Goal: Task Accomplishment & Management: Manage account settings

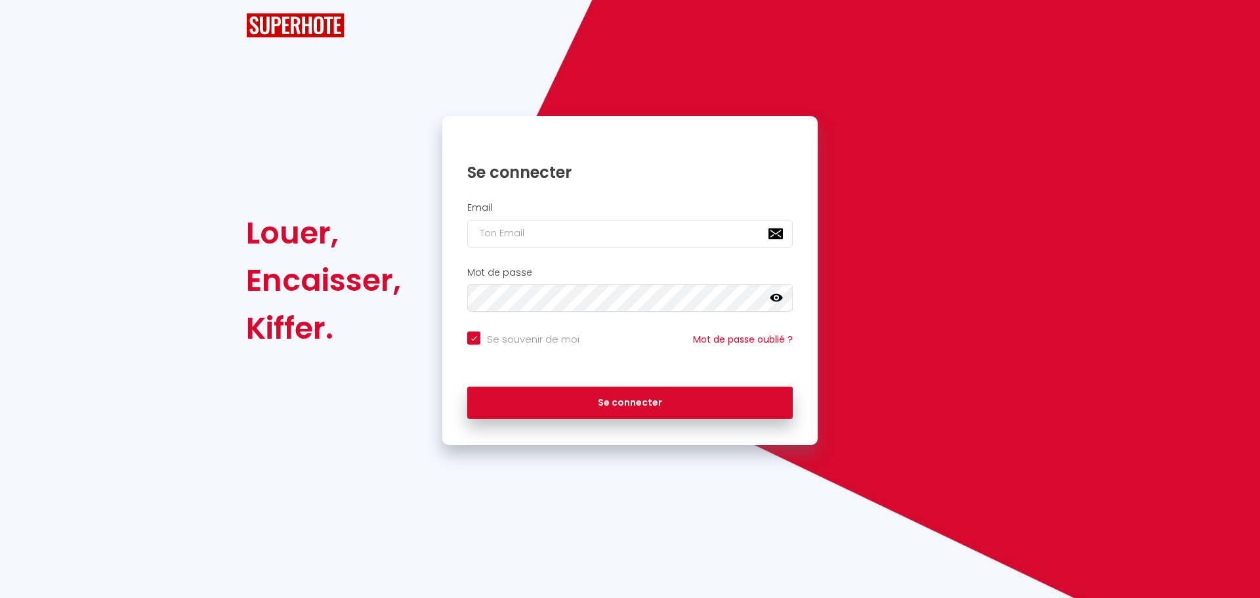
checkbox input "true"
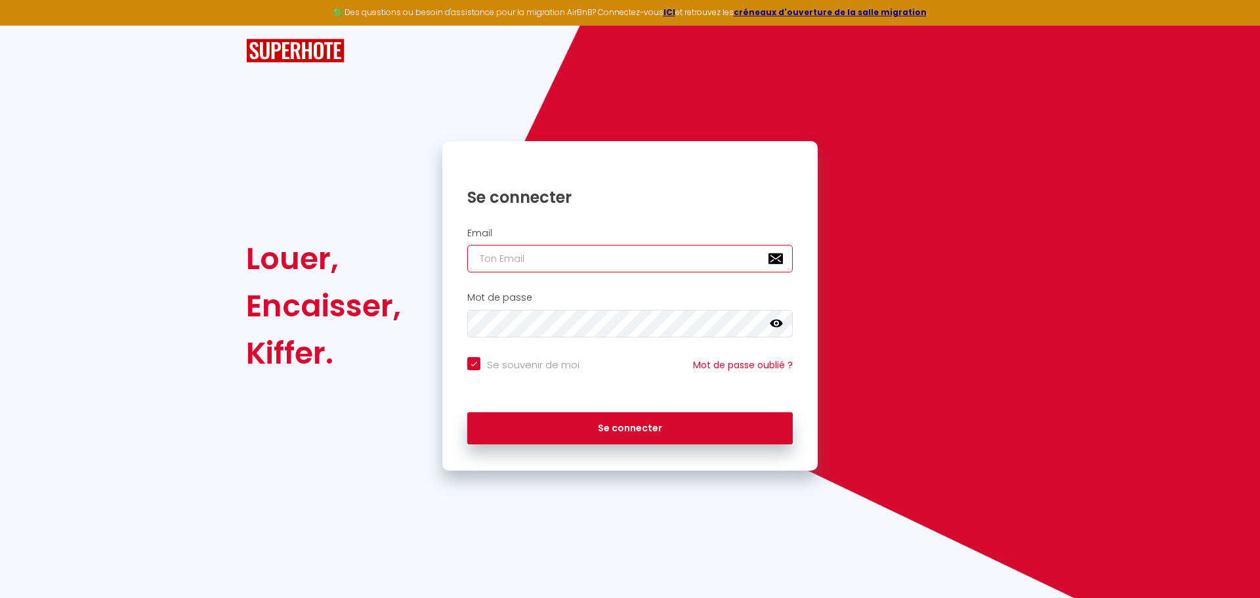
click at [506, 255] on input "email" at bounding box center [629, 259] width 325 height 28
click at [617, 261] on input "email" at bounding box center [629, 259] width 325 height 28
type input "i"
checkbox input "true"
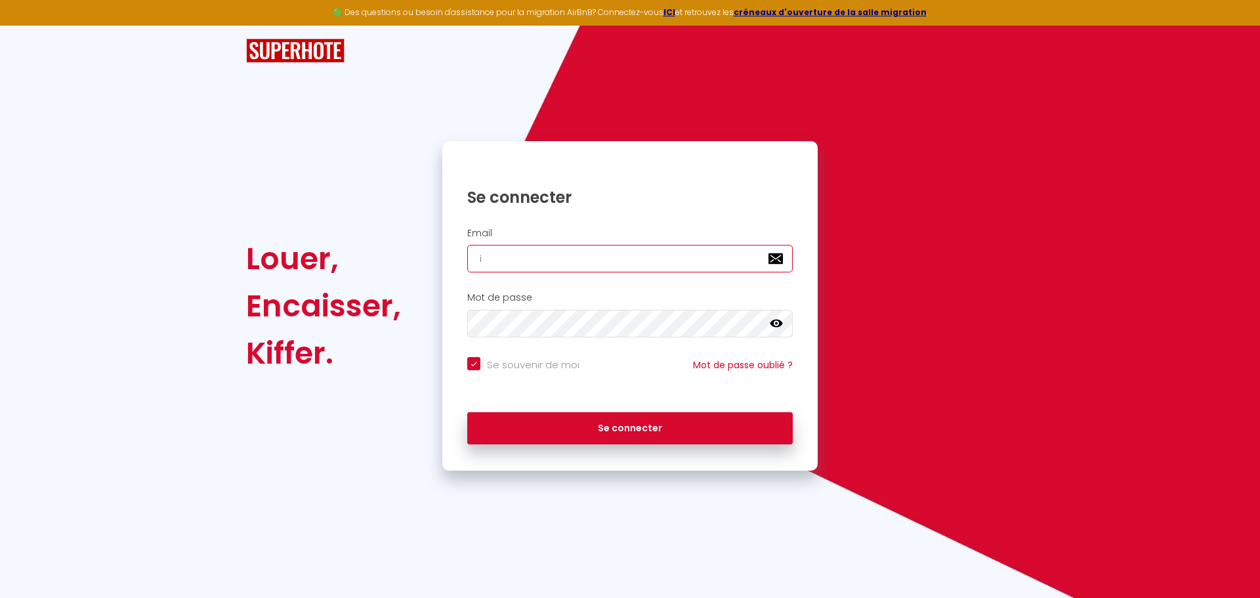
type input "ic"
checkbox input "true"
type input "i"
checkbox input "true"
type input "iv"
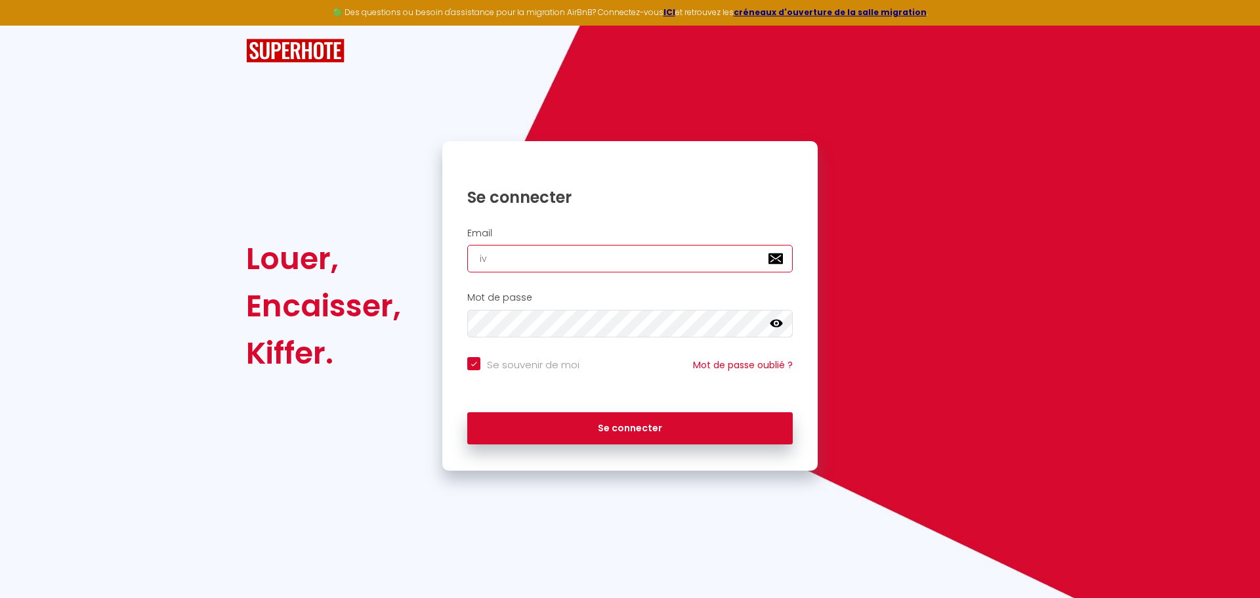
checkbox input "true"
type input "ivc"
checkbox input "true"
type input "ivc7"
checkbox input "true"
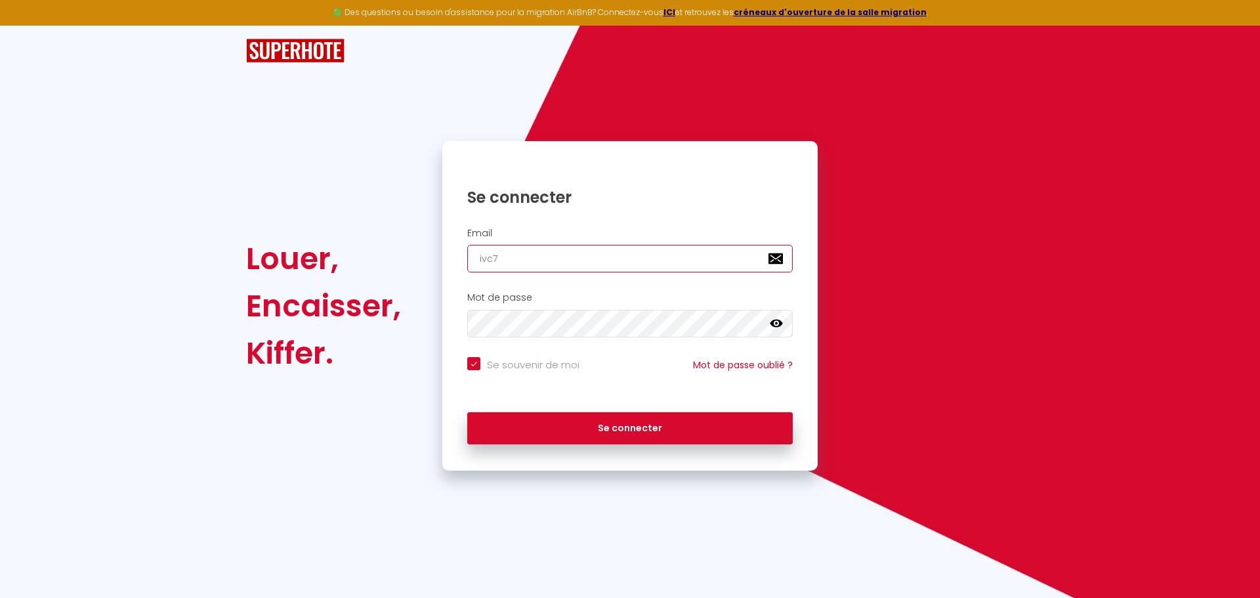
type input "ivc71"
checkbox input "true"
type input "ivc711"
checkbox input "true"
type input "ivc71"
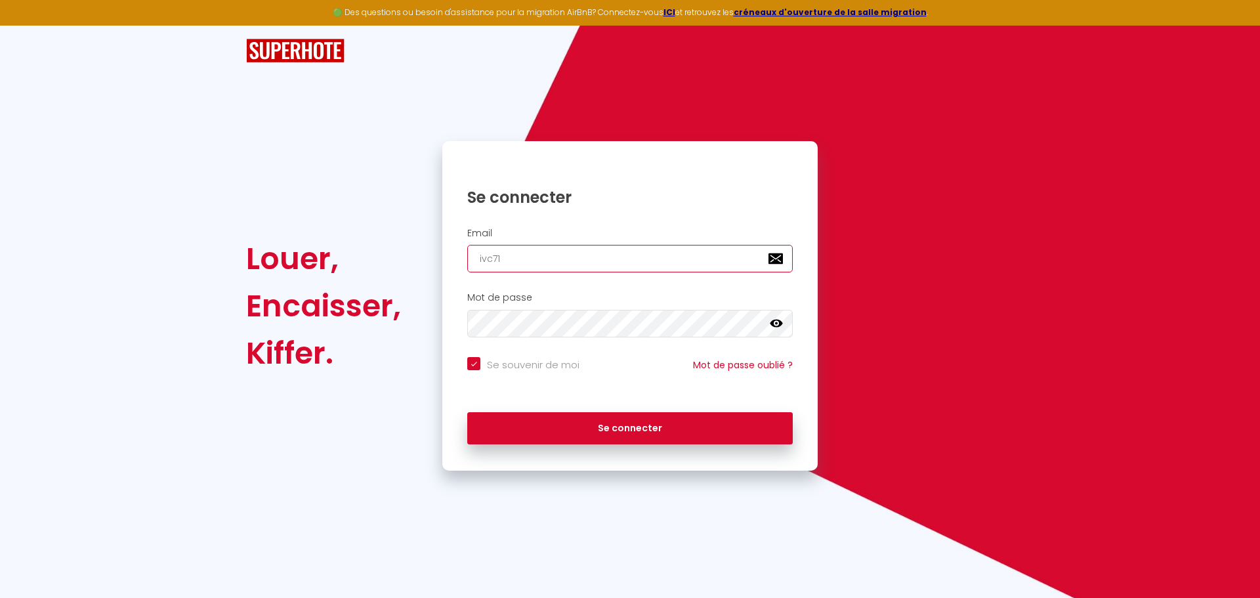
checkbox input "true"
type input "ivc710"
checkbox input "true"
type input "ivc7100"
checkbox input "true"
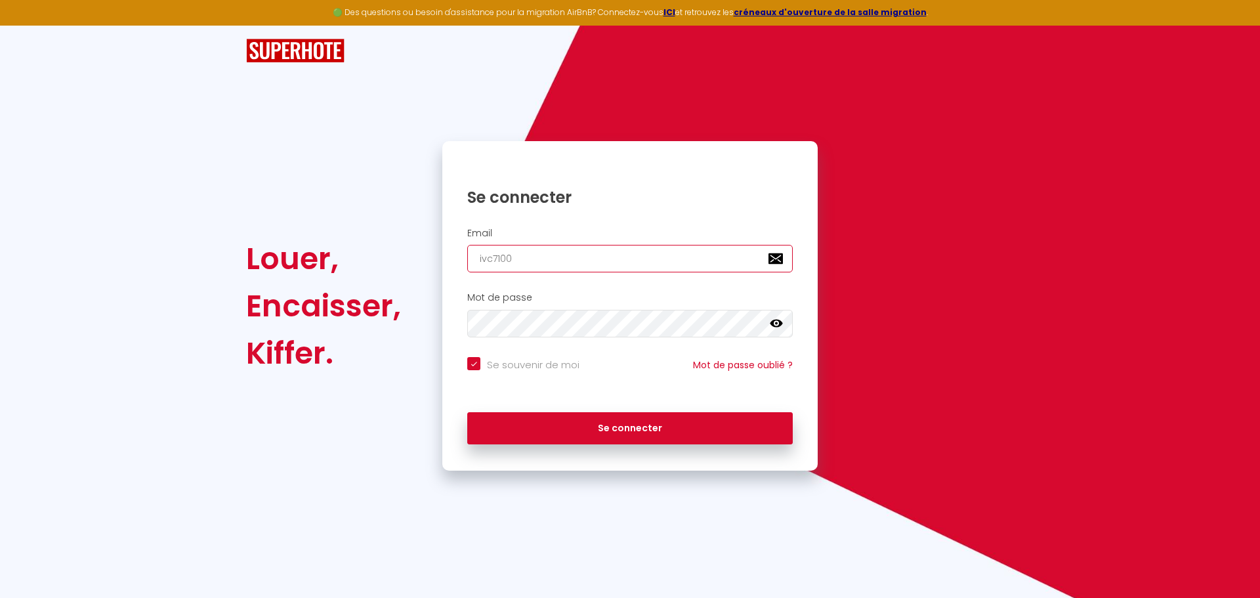
type input "ivc71000"
checkbox input "true"
type input "ivc71000@"
checkbox input "true"
type input "ivc71000@g"
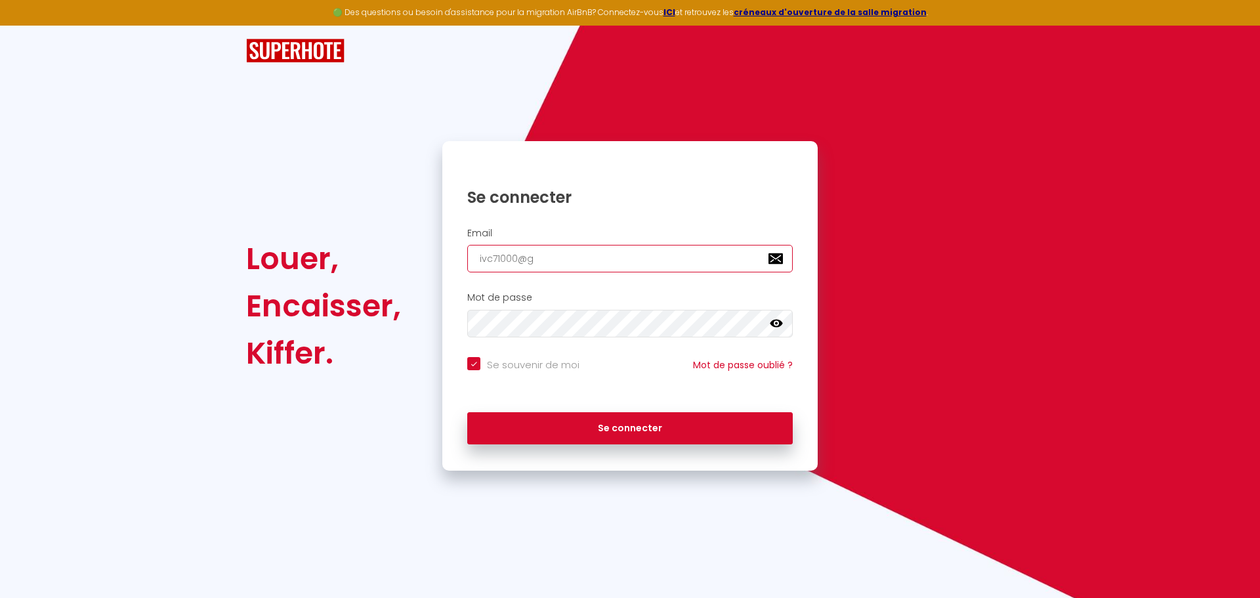
checkbox input "true"
type input "ivc71000@gm"
checkbox input "true"
type input "ivc71000@gma"
checkbox input "true"
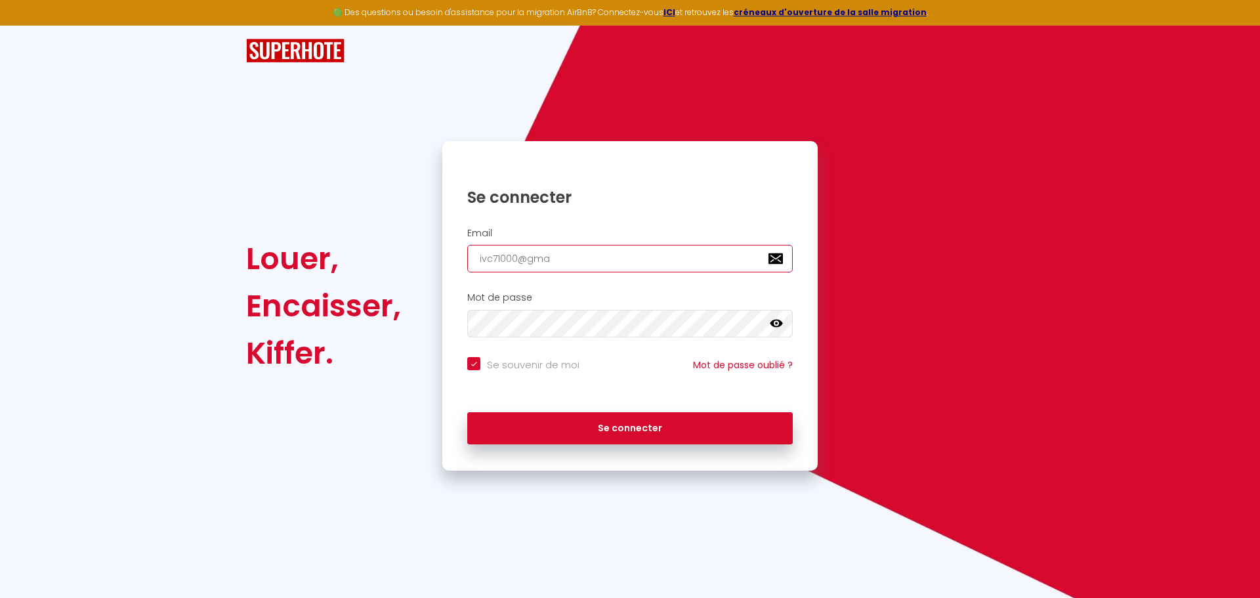
type input "ivc71000@gmai"
checkbox input "true"
type input "[EMAIL_ADDRESS]"
checkbox input "true"
type input "[EMAIL_ADDRESS]."
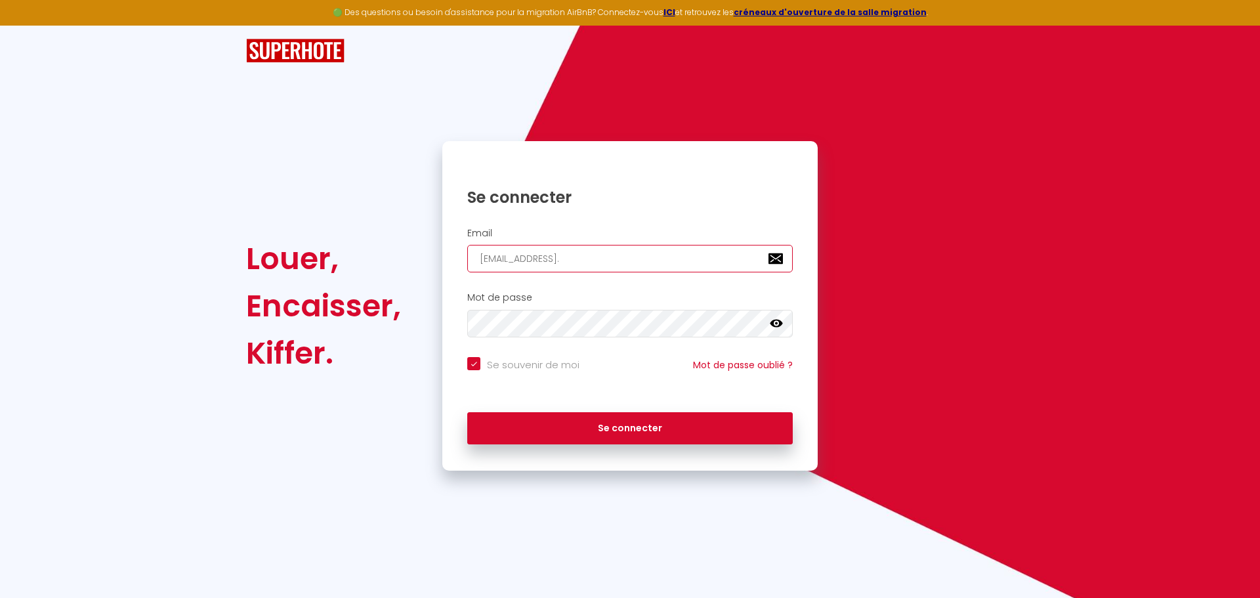
checkbox input "true"
type input "ivc71000@gmail.c"
checkbox input "true"
type input "[EMAIL_ADDRESS][DOMAIN_NAME]"
checkbox input "true"
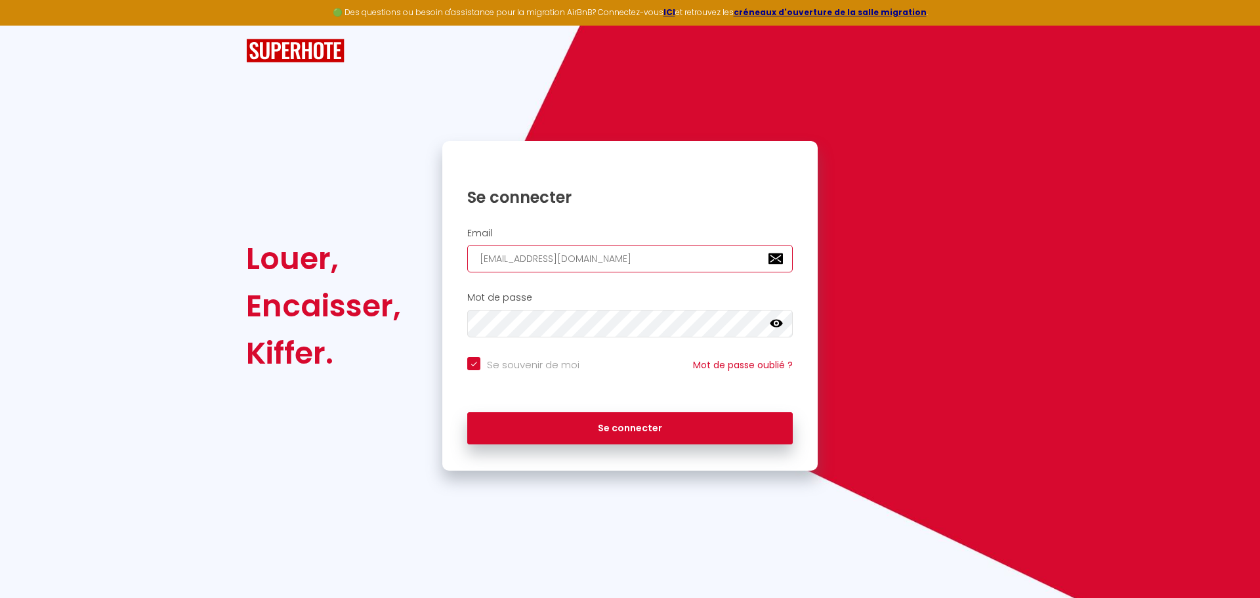
type input "[EMAIL_ADDRESS][DOMAIN_NAME]"
checkbox input "true"
type input "[EMAIL_ADDRESS][DOMAIN_NAME]"
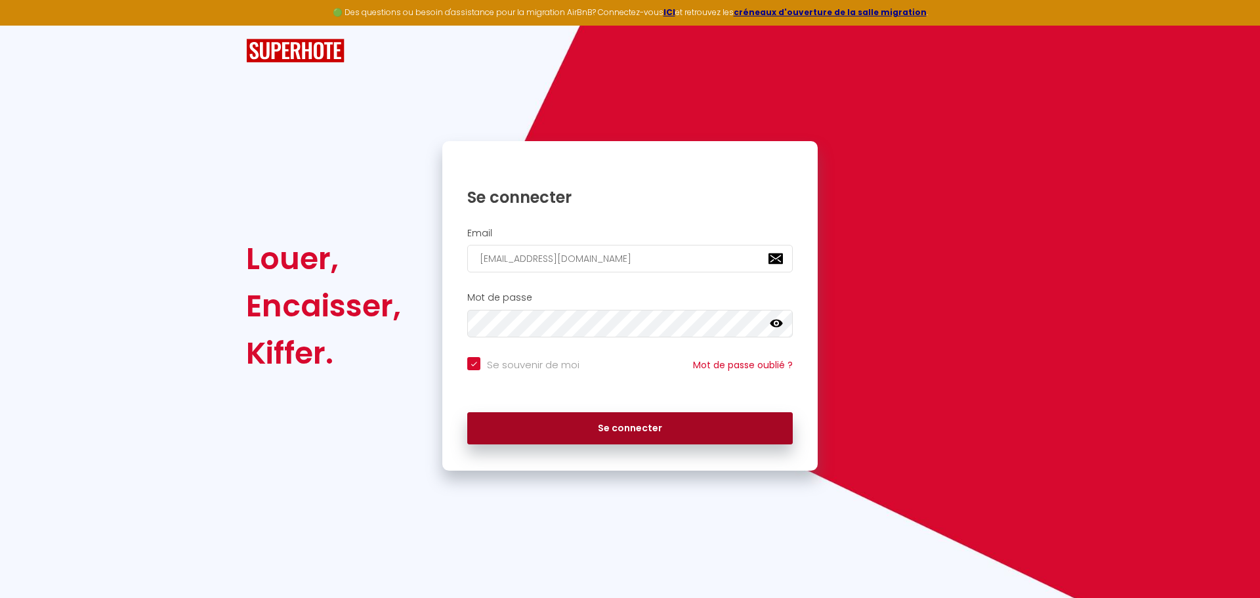
click at [575, 426] on button "Se connecter" at bounding box center [629, 428] width 325 height 33
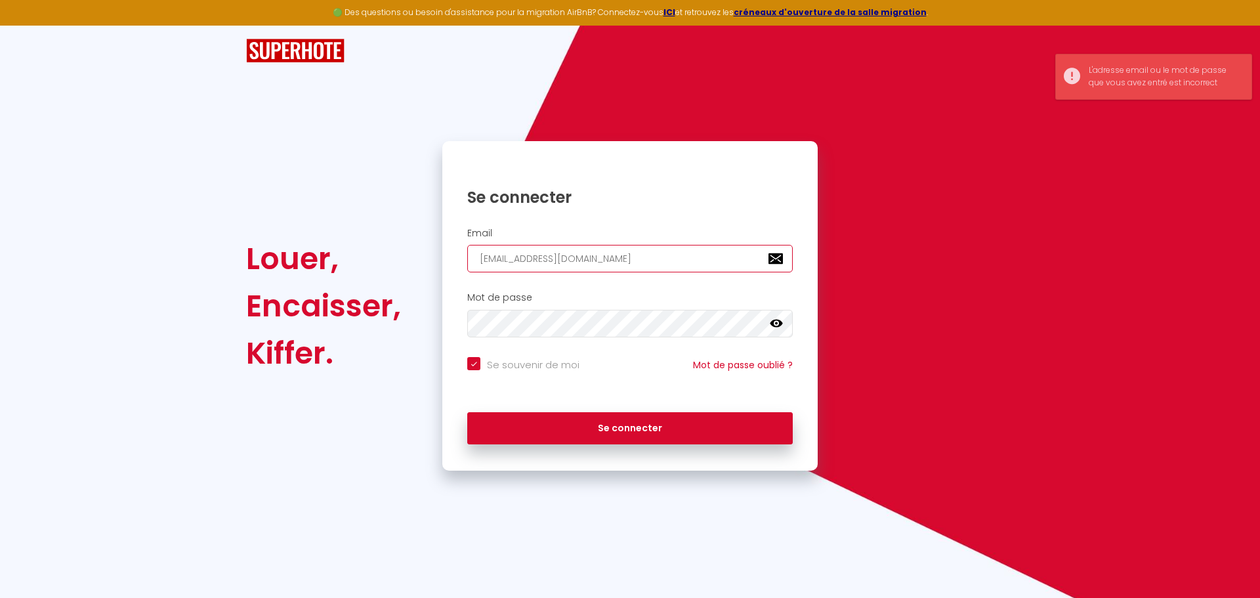
click at [479, 260] on input "[EMAIL_ADDRESS][DOMAIN_NAME]" at bounding box center [629, 259] width 325 height 28
click at [660, 261] on input "[EMAIL_ADDRESS][DOMAIN_NAME]" at bounding box center [629, 259] width 325 height 28
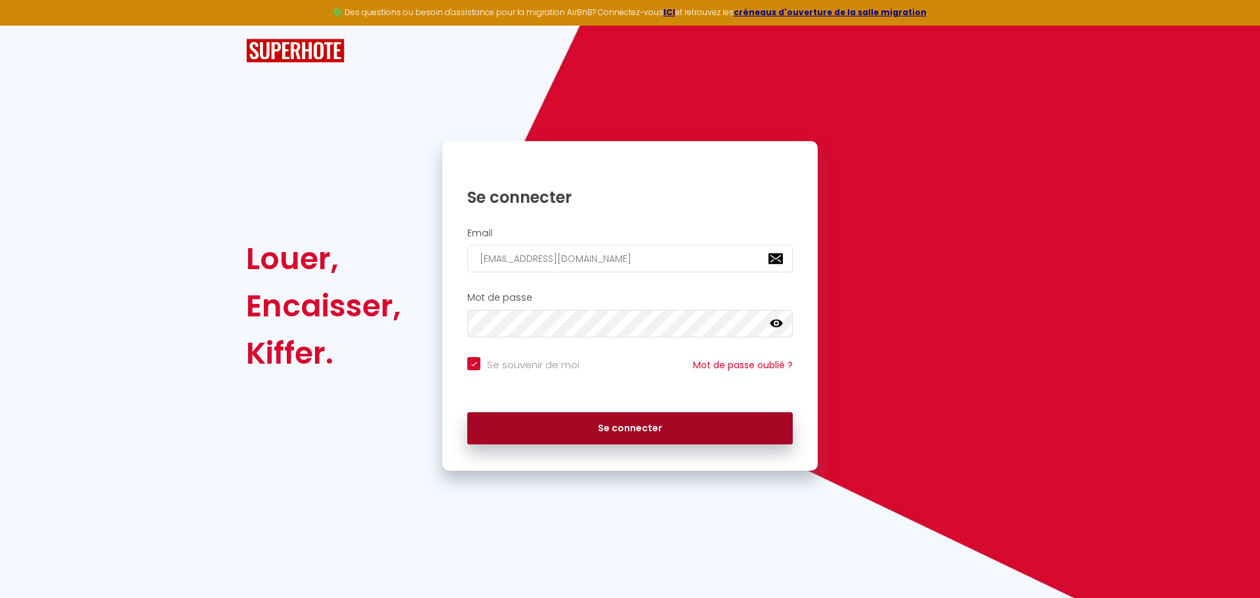
click at [590, 422] on button "Se connecter" at bounding box center [629, 428] width 325 height 33
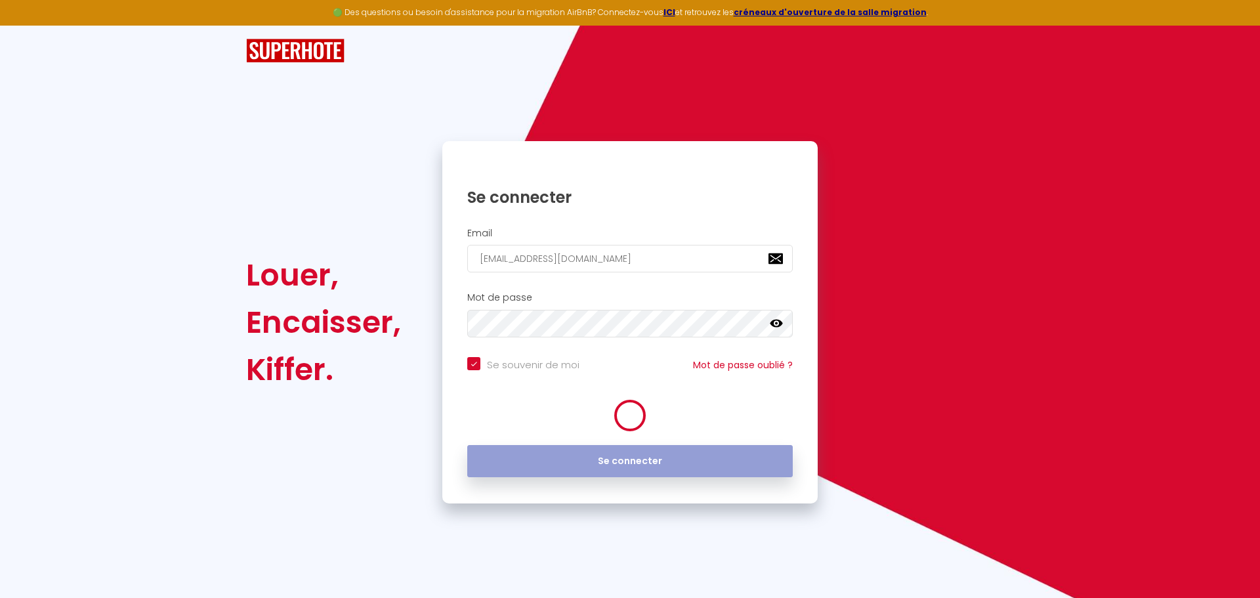
checkbox input "true"
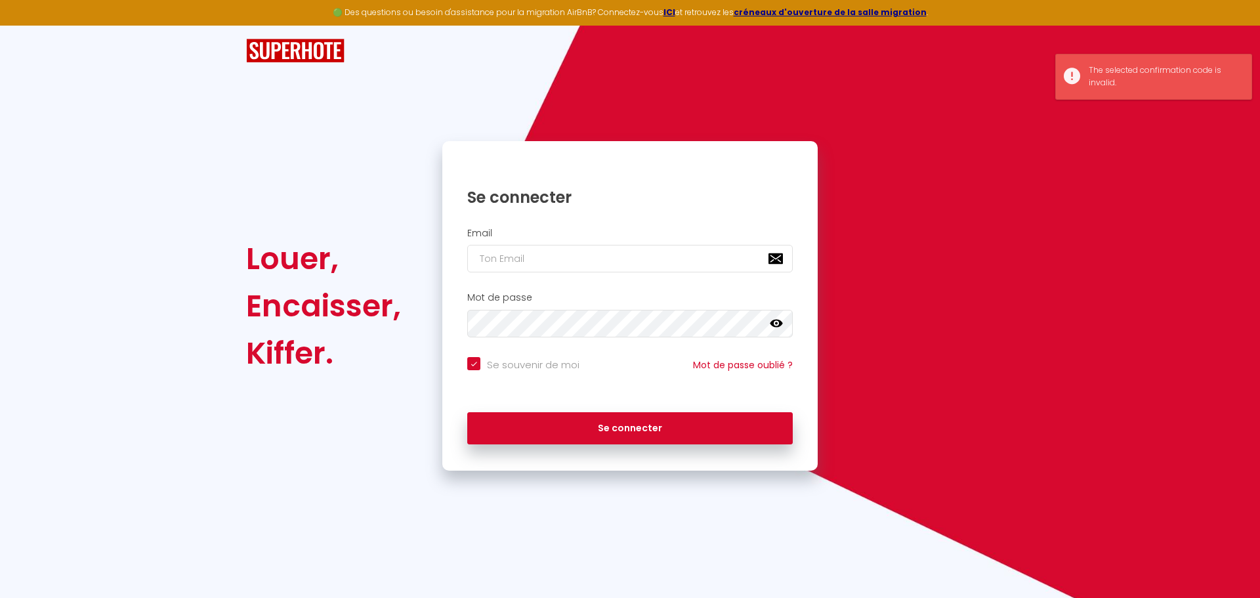
click at [1127, 83] on div "The selected confirmation code is invalid." at bounding box center [1164, 76] width 150 height 25
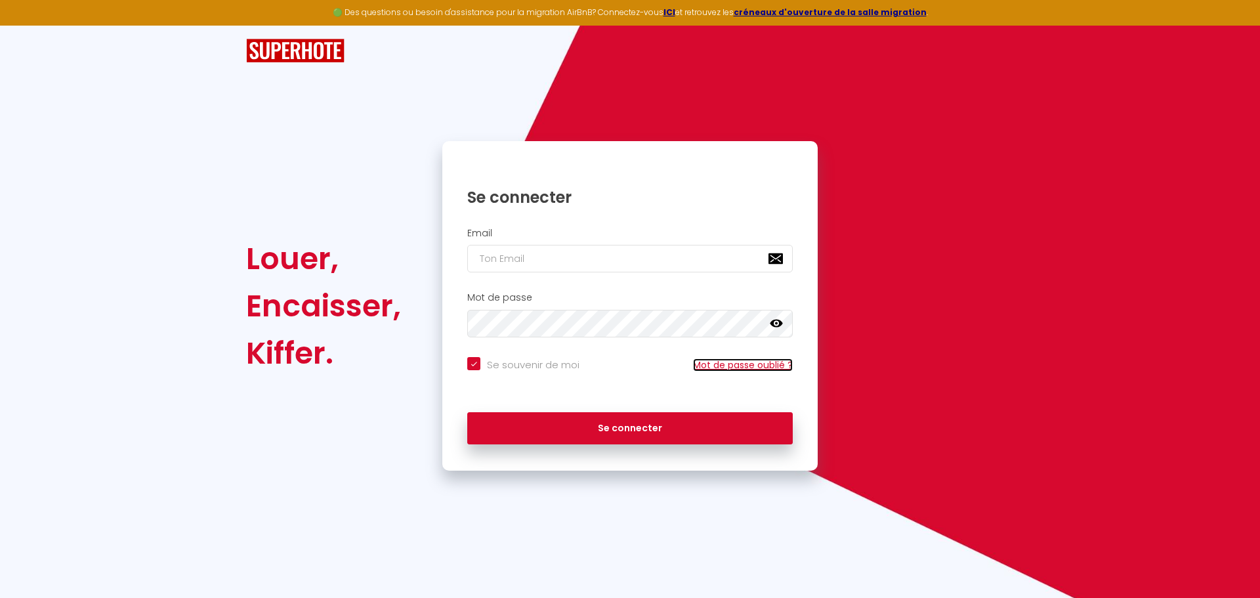
click at [715, 367] on link "Mot de passe oublié ?" at bounding box center [743, 364] width 100 height 13
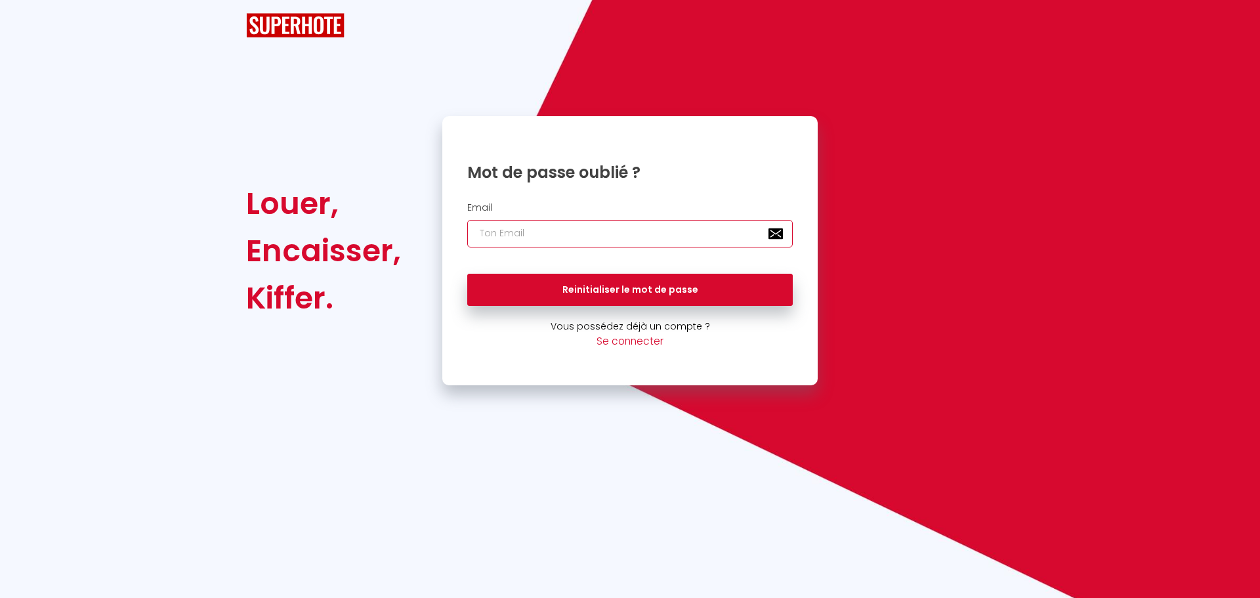
click at [533, 232] on input "email" at bounding box center [629, 234] width 325 height 28
paste input "0zW%KWowf@#YhF"
drag, startPoint x: 595, startPoint y: 241, endPoint x: 241, endPoint y: 217, distance: 354.5
click at [241, 217] on div "Louer, Encaisser, Kiffer. Mot de passe oublié ? Email 0zW%KWowf@#YhF Reinitiali…" at bounding box center [630, 251] width 785 height 270
type input "[EMAIL_ADDRESS][DOMAIN_NAME]"
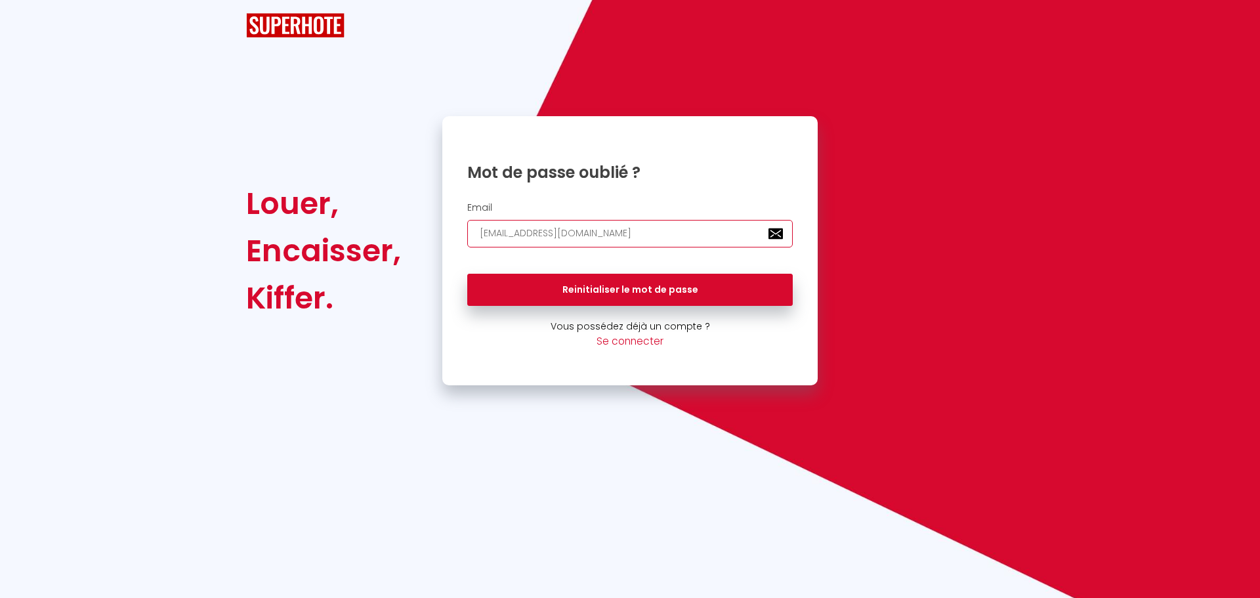
click at [467, 274] on button "Reinitialiser le mot de passe" at bounding box center [629, 290] width 325 height 33
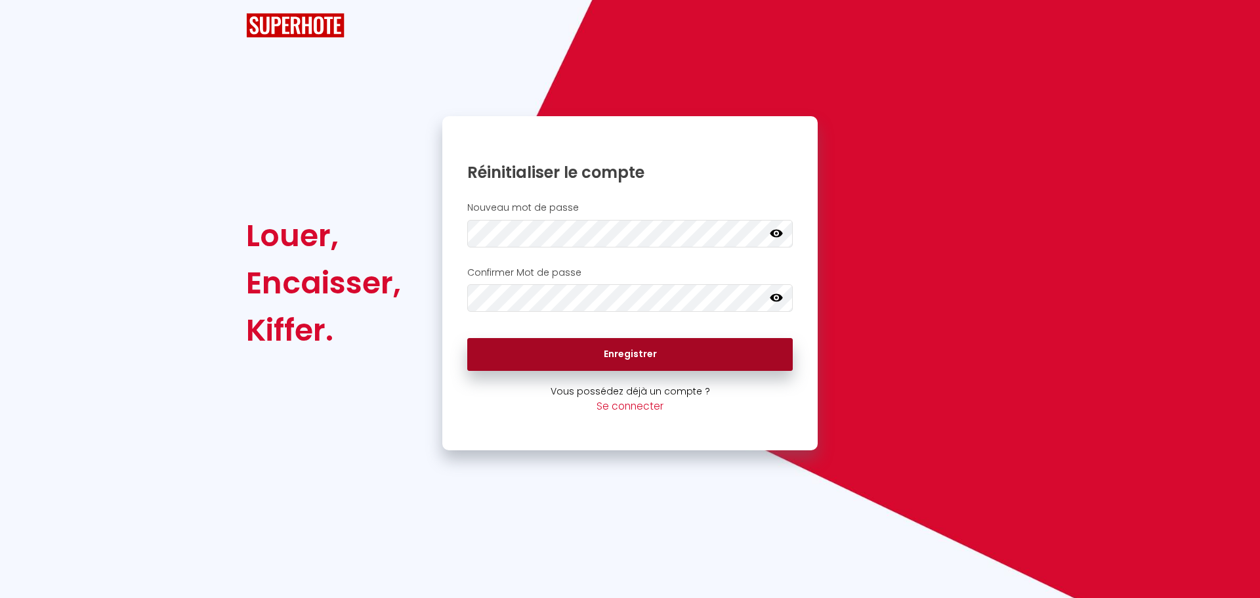
click at [569, 358] on button "Enregistrer" at bounding box center [629, 354] width 325 height 33
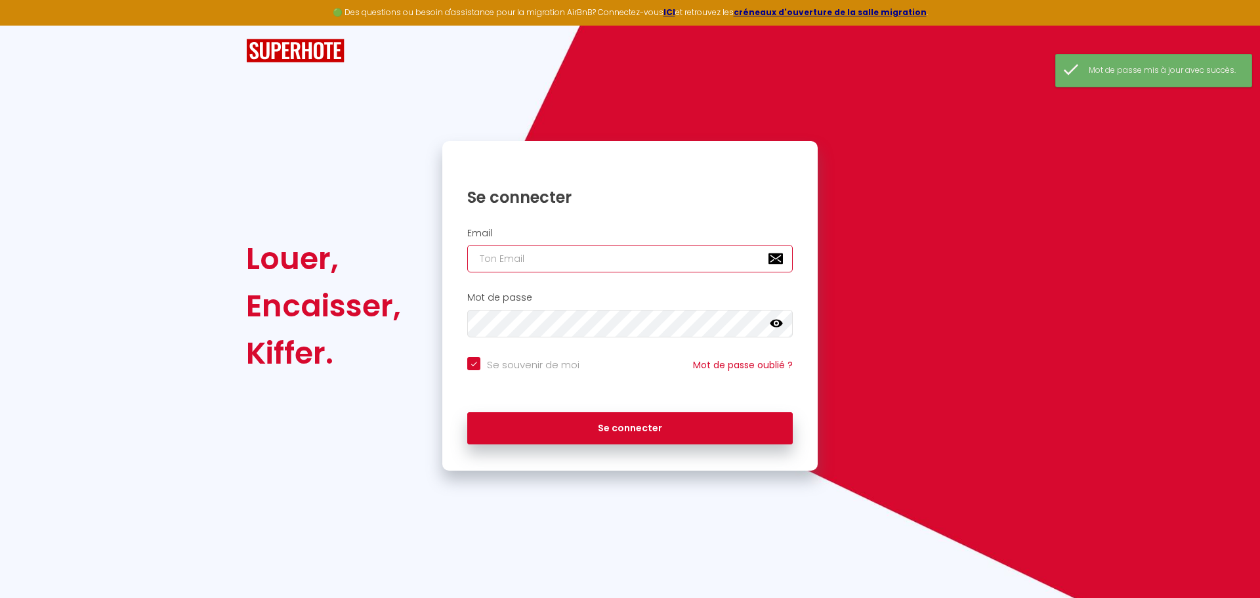
click at [596, 257] on input "email" at bounding box center [629, 259] width 325 height 28
click at [531, 251] on input "email" at bounding box center [629, 259] width 325 height 28
checkbox input "true"
click at [517, 264] on input "email" at bounding box center [629, 259] width 325 height 28
type input "i"
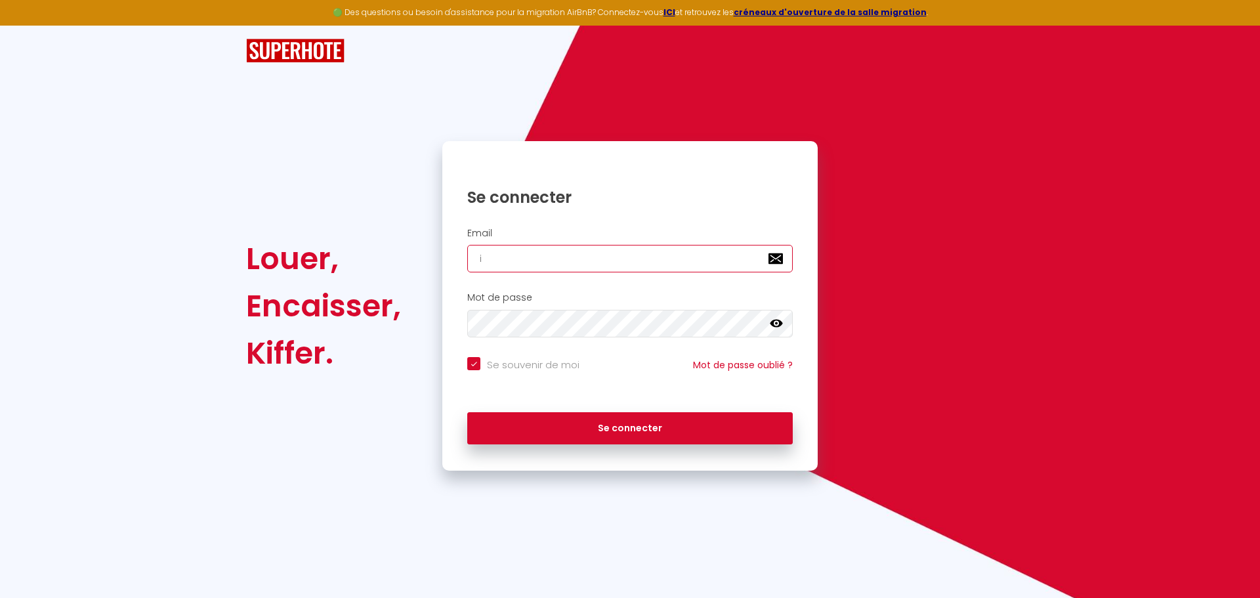
checkbox input "true"
type input "iv"
checkbox input "true"
type input "ivc"
checkbox input "true"
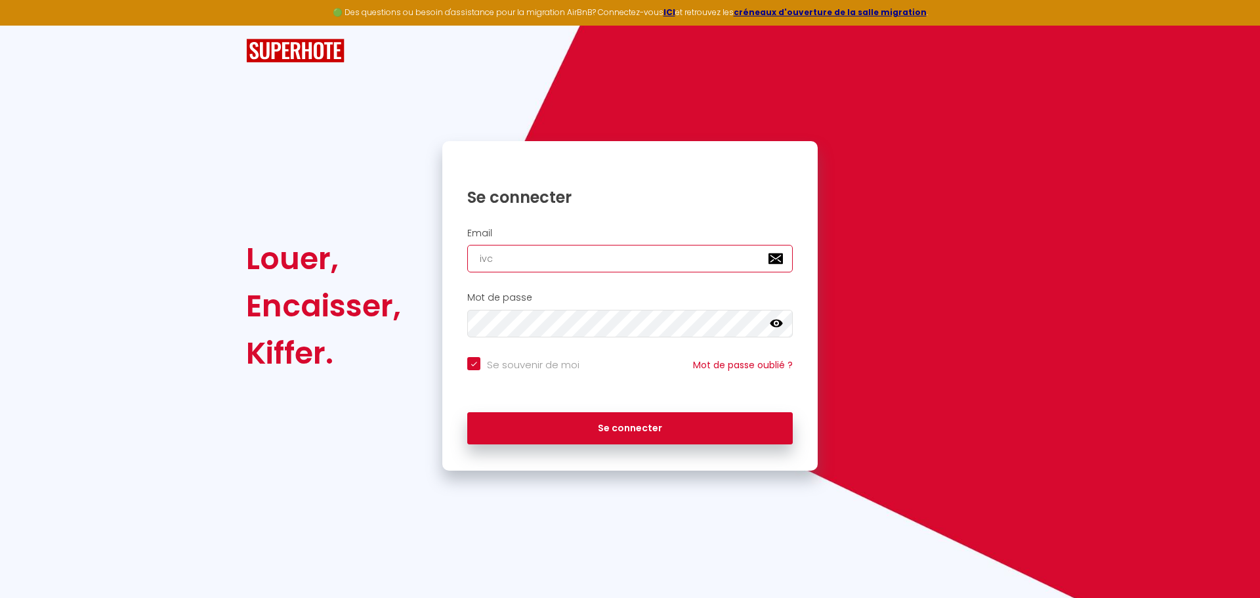
type input "ivc7"
checkbox input "true"
type input "ivc71"
checkbox input "true"
type input "ivc710"
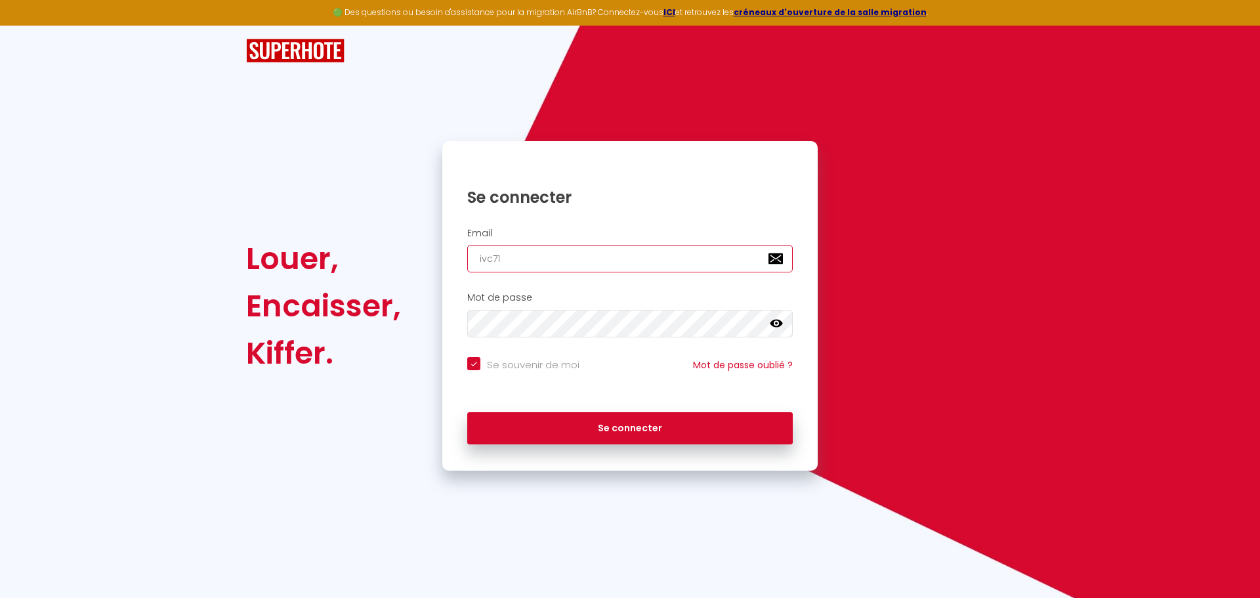
checkbox input "true"
type input "ivc7100"
checkbox input "true"
type input "ivc71000"
checkbox input "true"
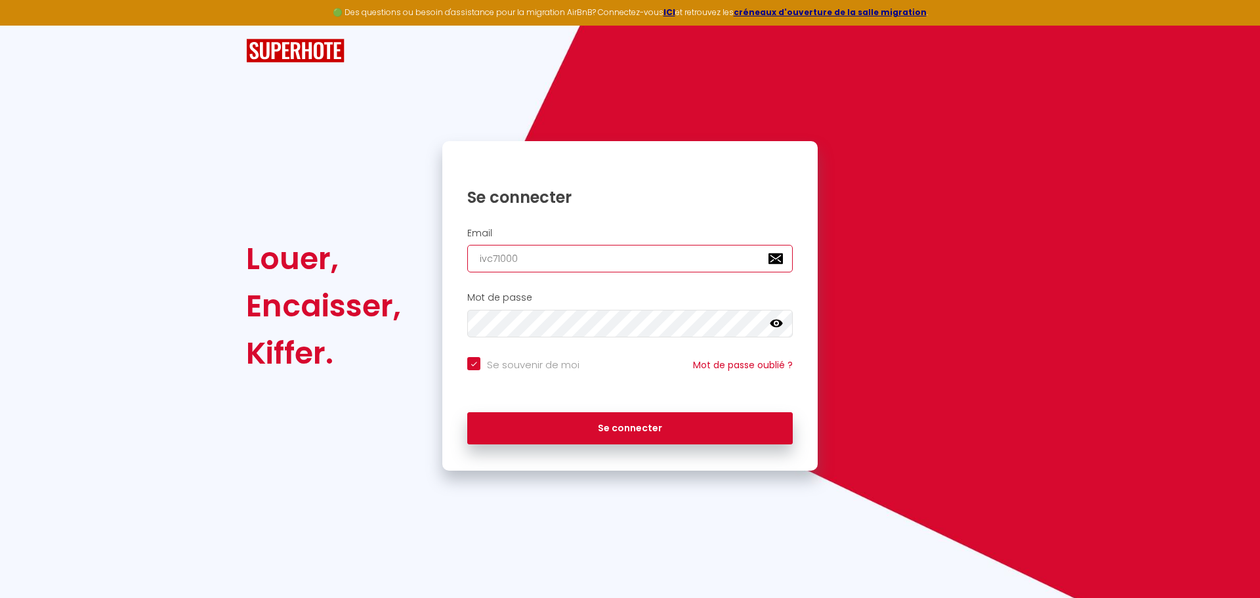
type input "ivc71000@"
checkbox input "true"
type input "ivc71000@g"
checkbox input "true"
type input "ivc71000@gm"
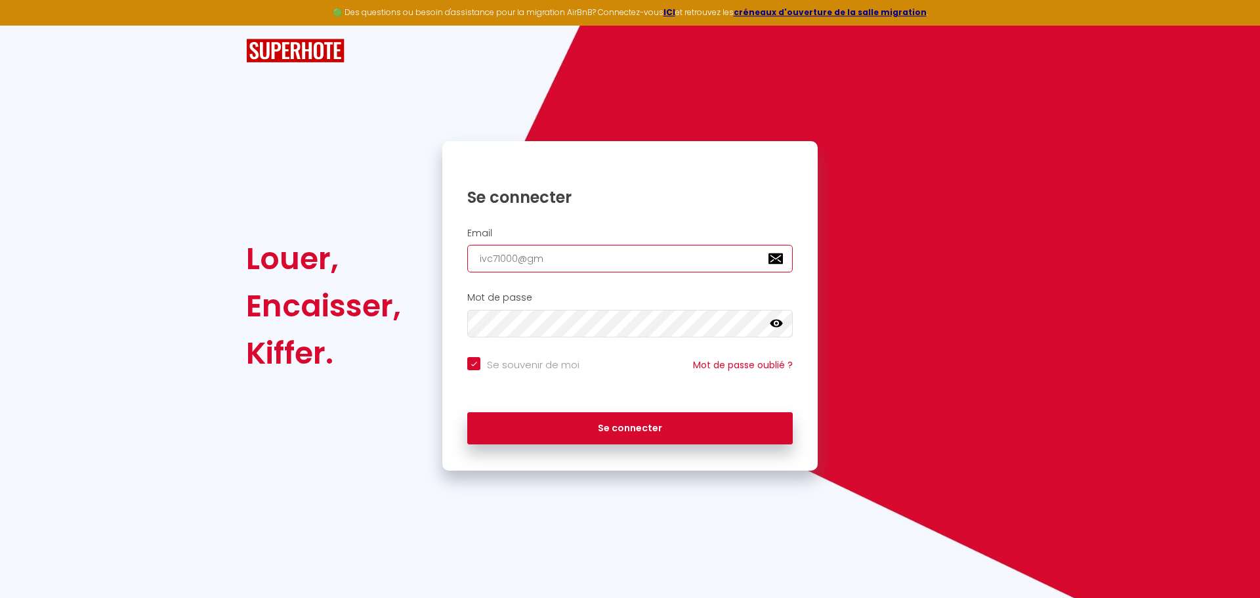
checkbox input "true"
type input "ivc71000@gma"
checkbox input "true"
type input "ivc71000@gmai"
checkbox input "true"
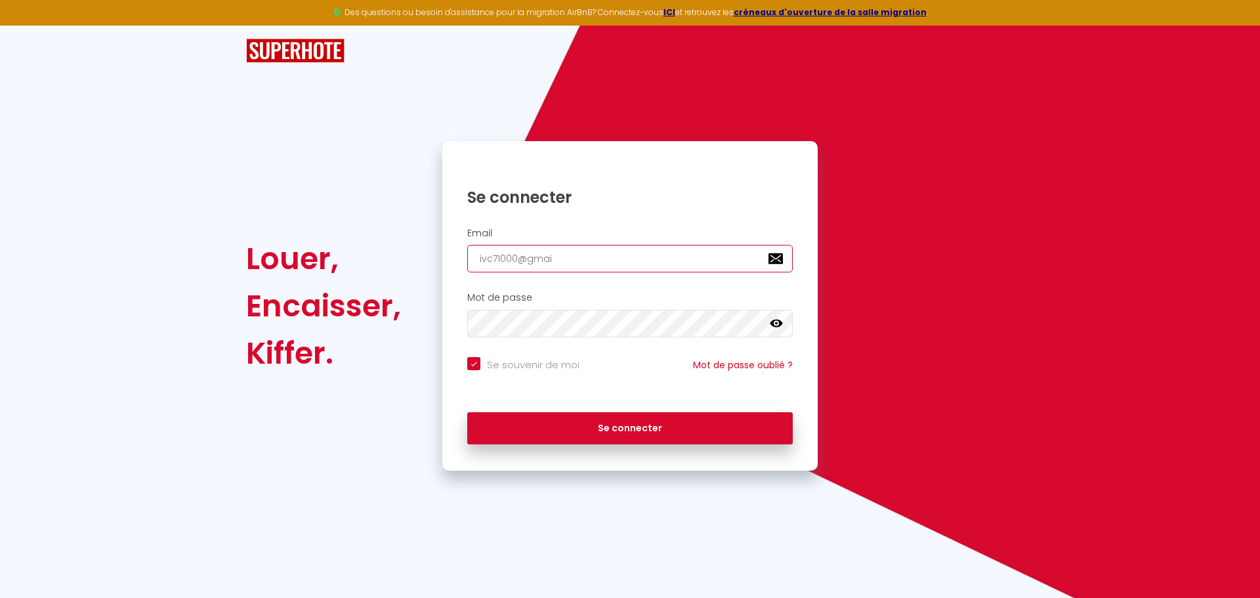
type input "[EMAIL_ADDRESS]"
checkbox input "true"
type input "[EMAIL_ADDRESS]."
checkbox input "true"
type input "ivc71000@gmail.c"
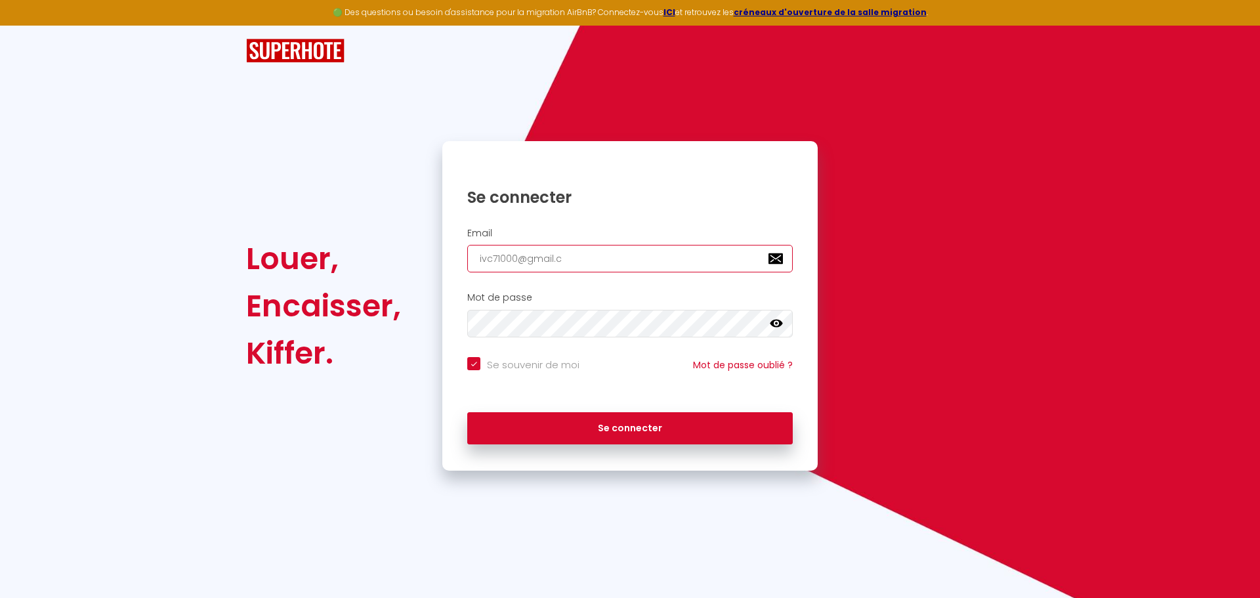
checkbox input "true"
type input "[EMAIL_ADDRESS][DOMAIN_NAME]"
checkbox input "true"
type input "[EMAIL_ADDRESS][DOMAIN_NAME]"
checkbox input "true"
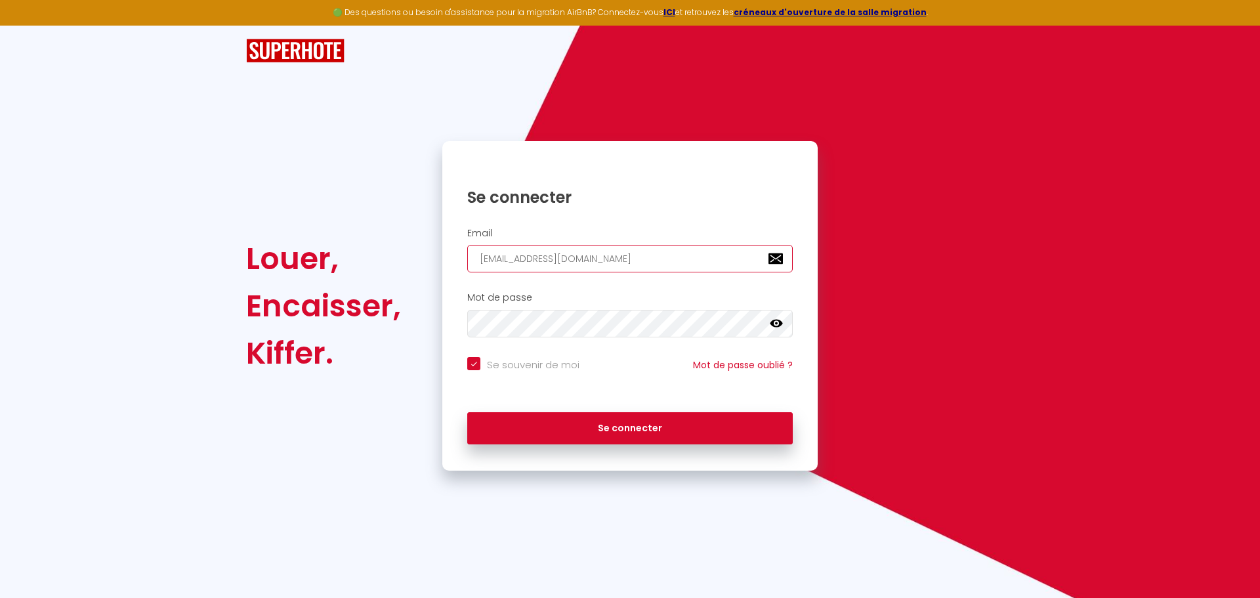
type input "[EMAIL_ADDRESS][DOMAIN_NAME]"
click at [467, 412] on button "Se connecter" at bounding box center [629, 428] width 325 height 33
checkbox input "true"
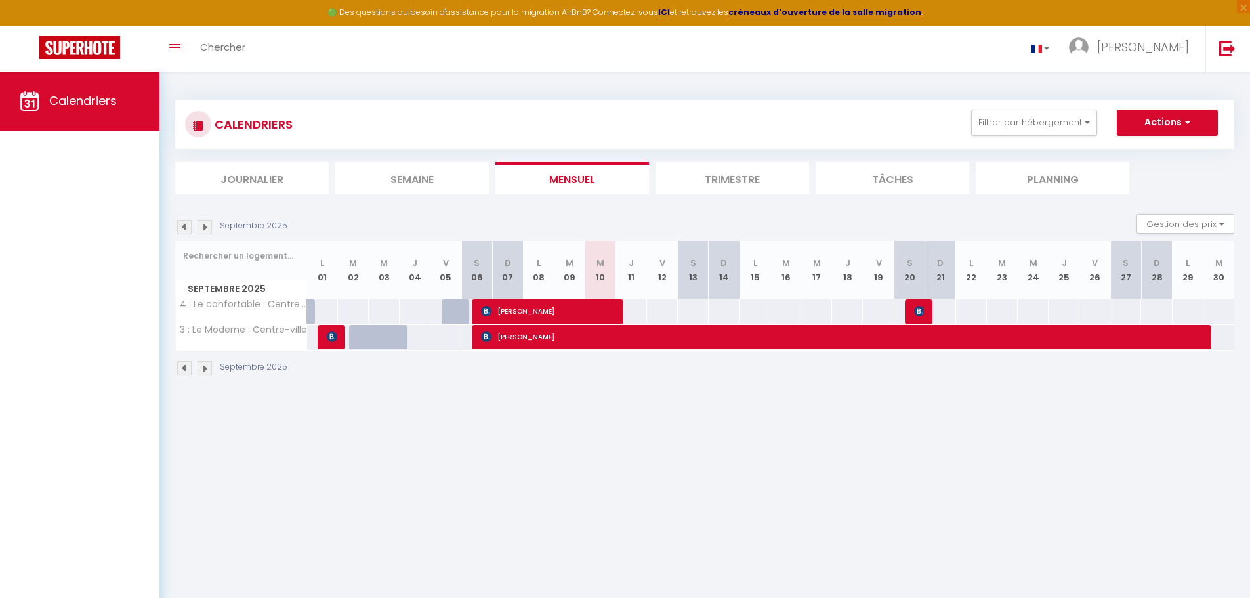
click at [773, 183] on li "Trimestre" at bounding box center [733, 178] width 154 height 32
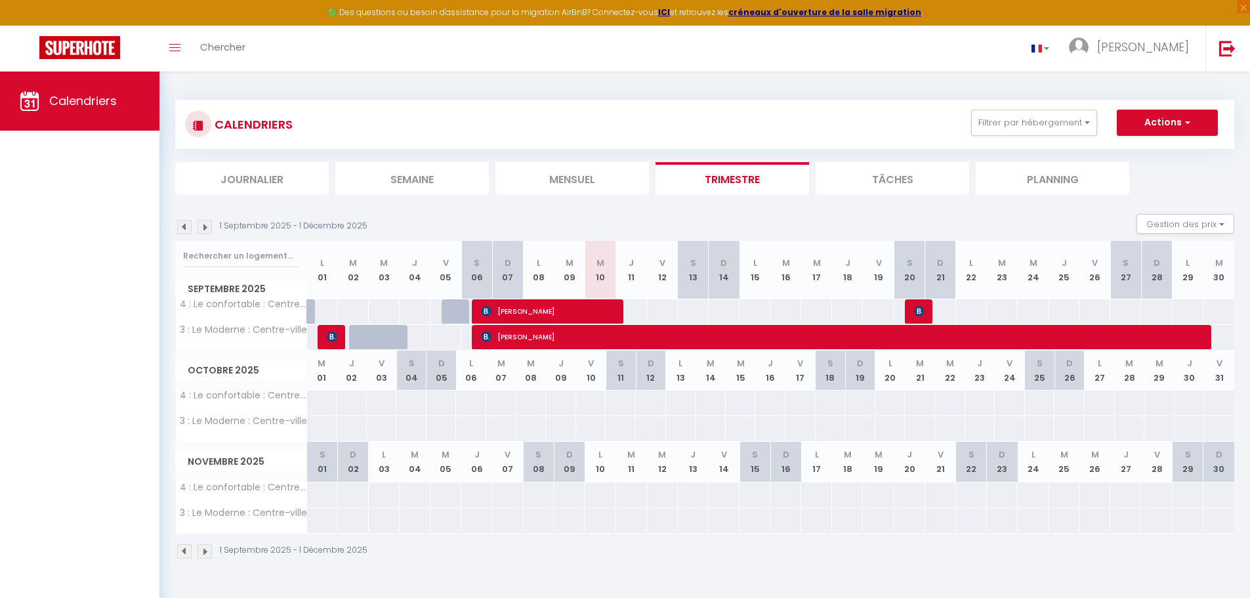
click at [182, 228] on img at bounding box center [184, 227] width 14 height 14
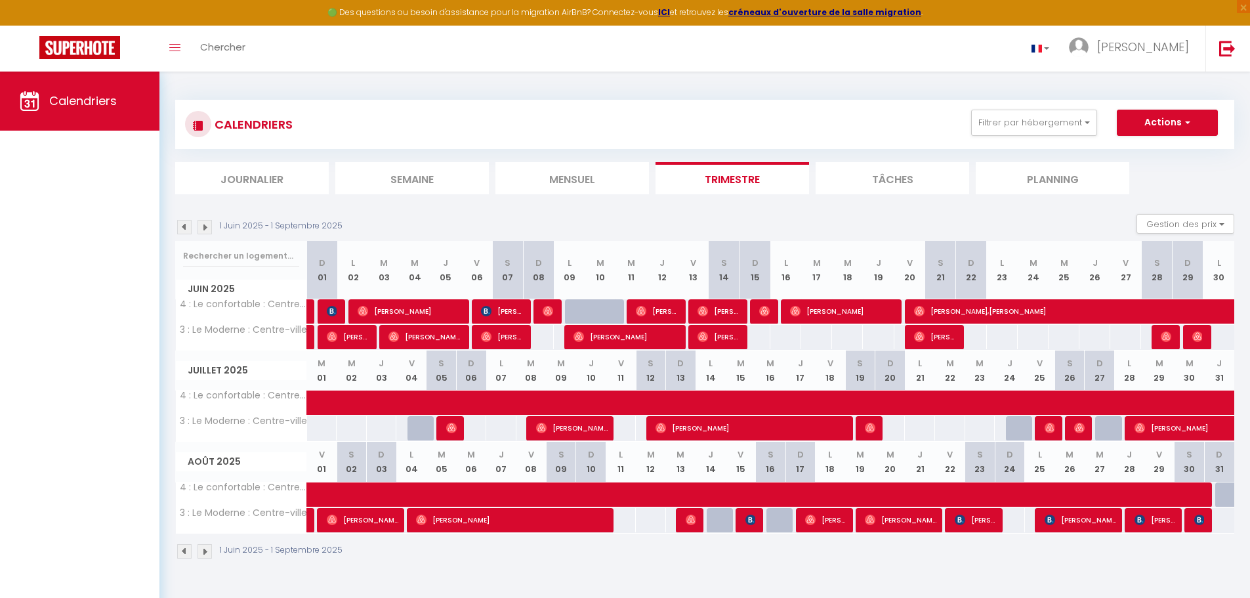
click at [205, 226] on img at bounding box center [205, 227] width 14 height 14
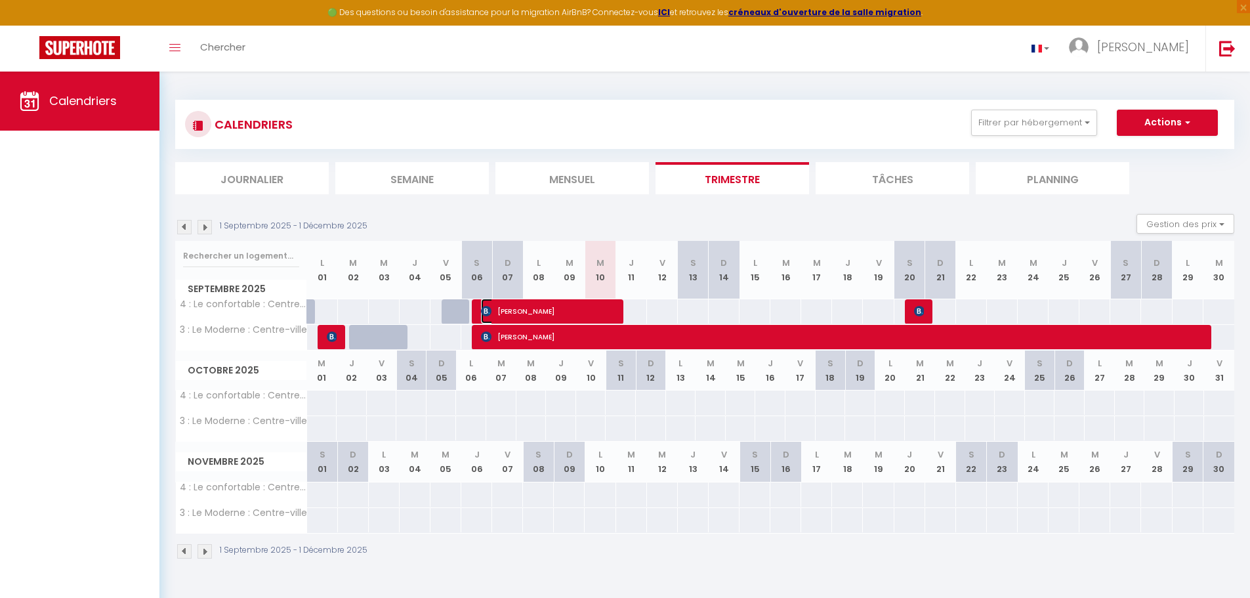
click at [543, 308] on span "[PERSON_NAME]" at bounding box center [548, 311] width 134 height 25
select select "OK"
select select "KO"
select select "0"
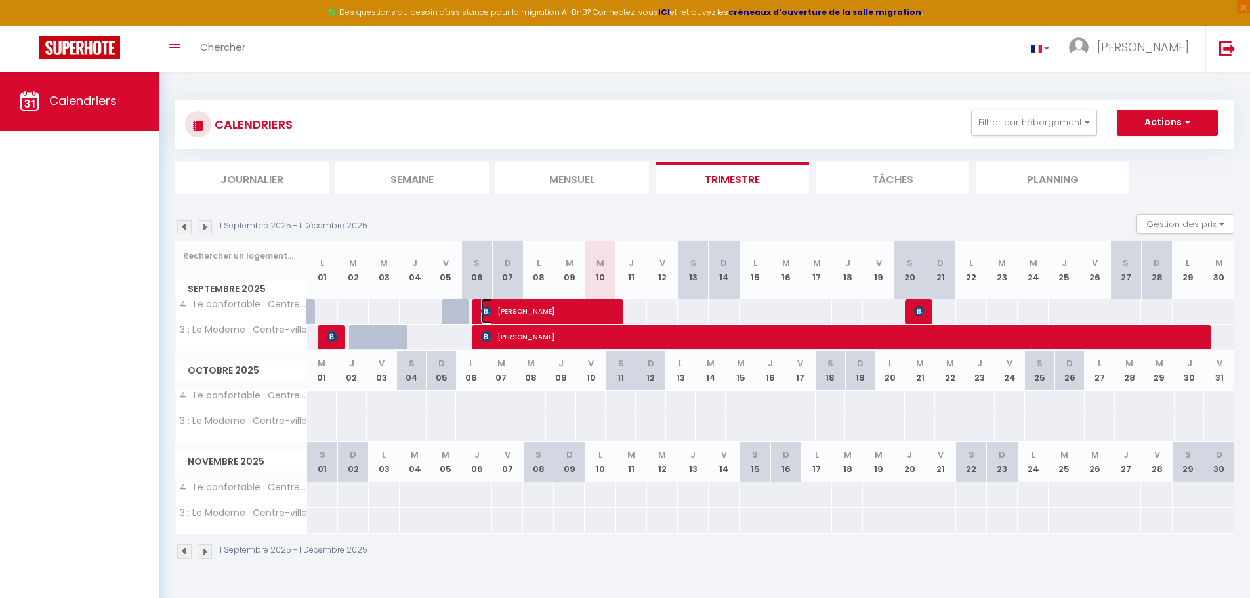
select select "1"
select select
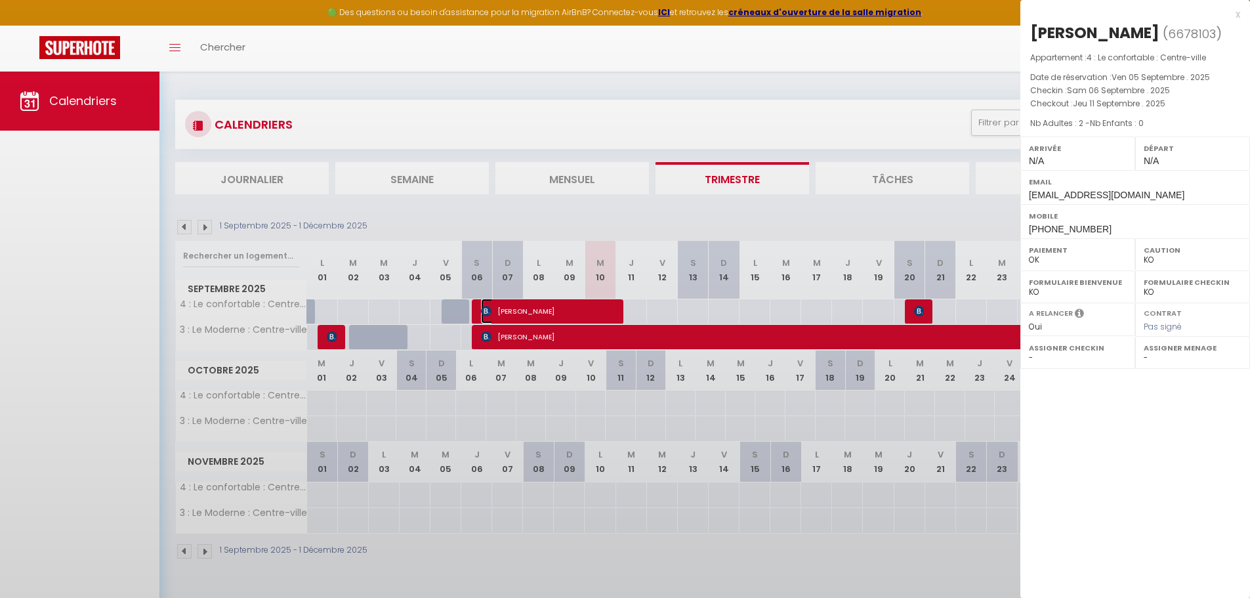
select select "23705"
select select "47106"
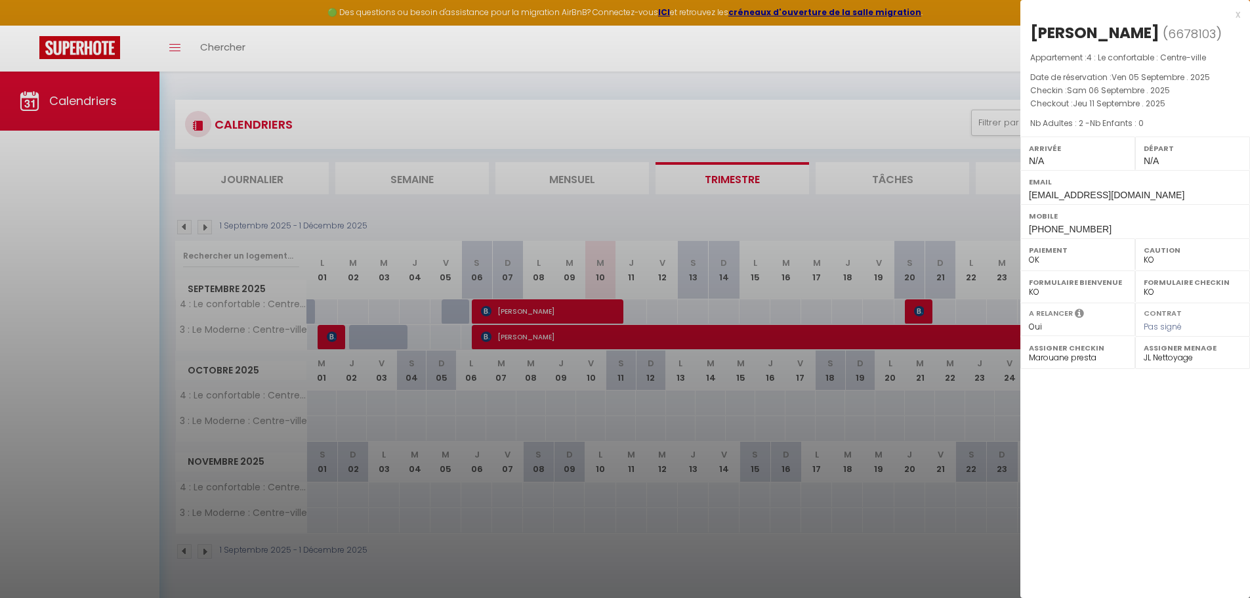
click at [1239, 15] on div "x" at bounding box center [1130, 15] width 220 height 16
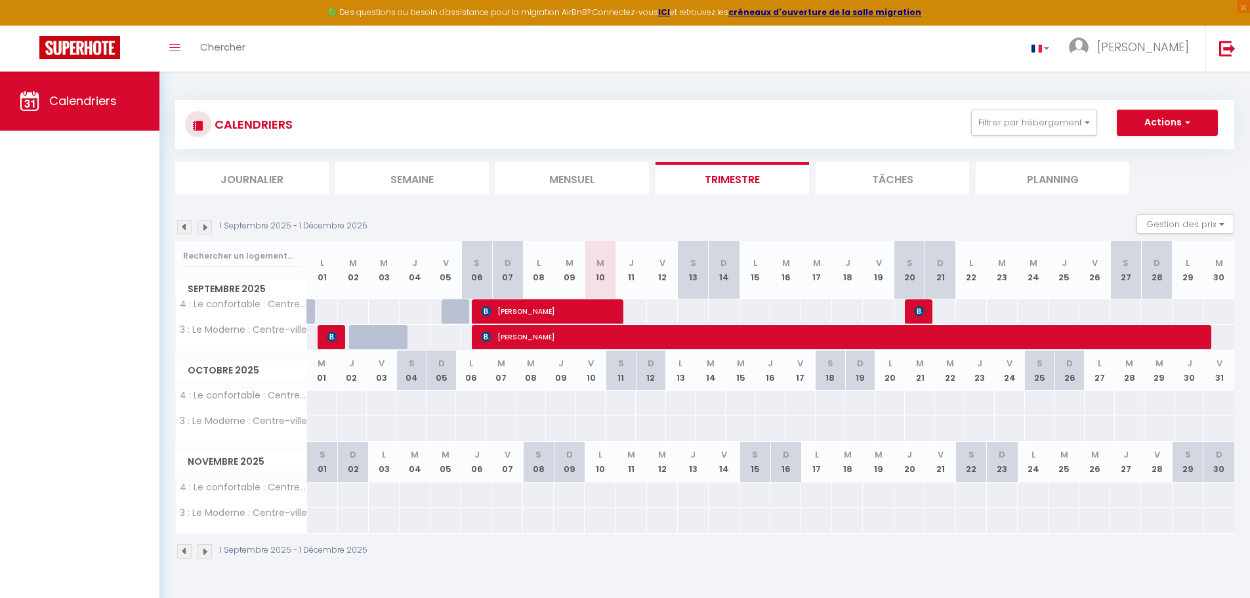
click at [919, 181] on li "Tâches" at bounding box center [893, 178] width 154 height 32
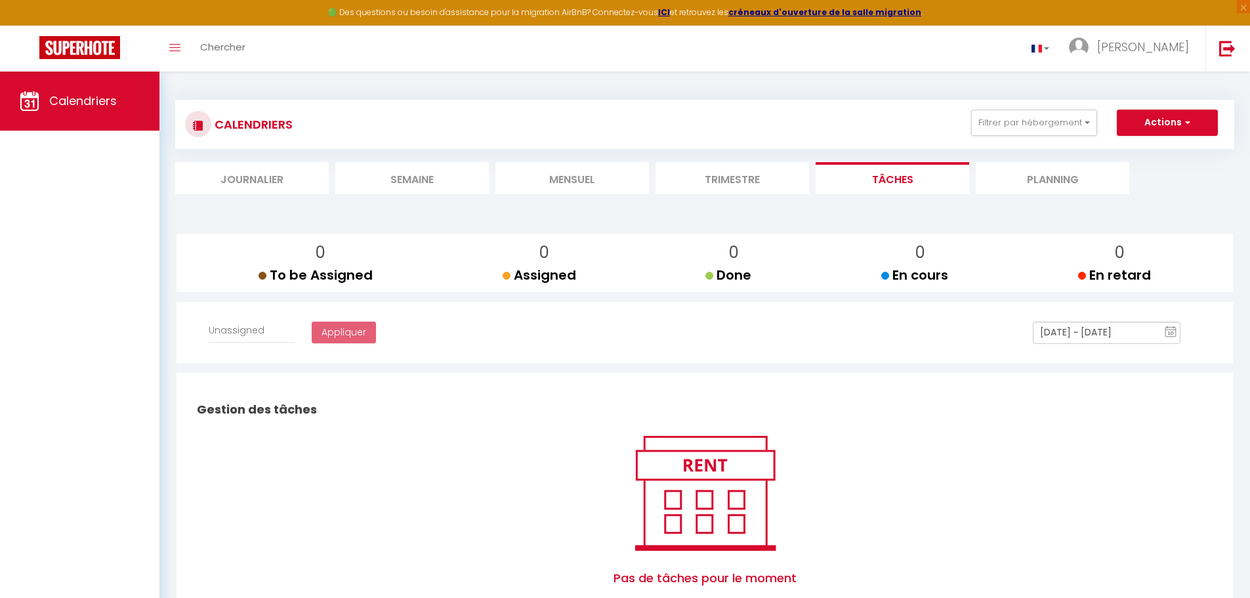
select select
click at [247, 178] on li "Journalier" at bounding box center [252, 178] width 154 height 32
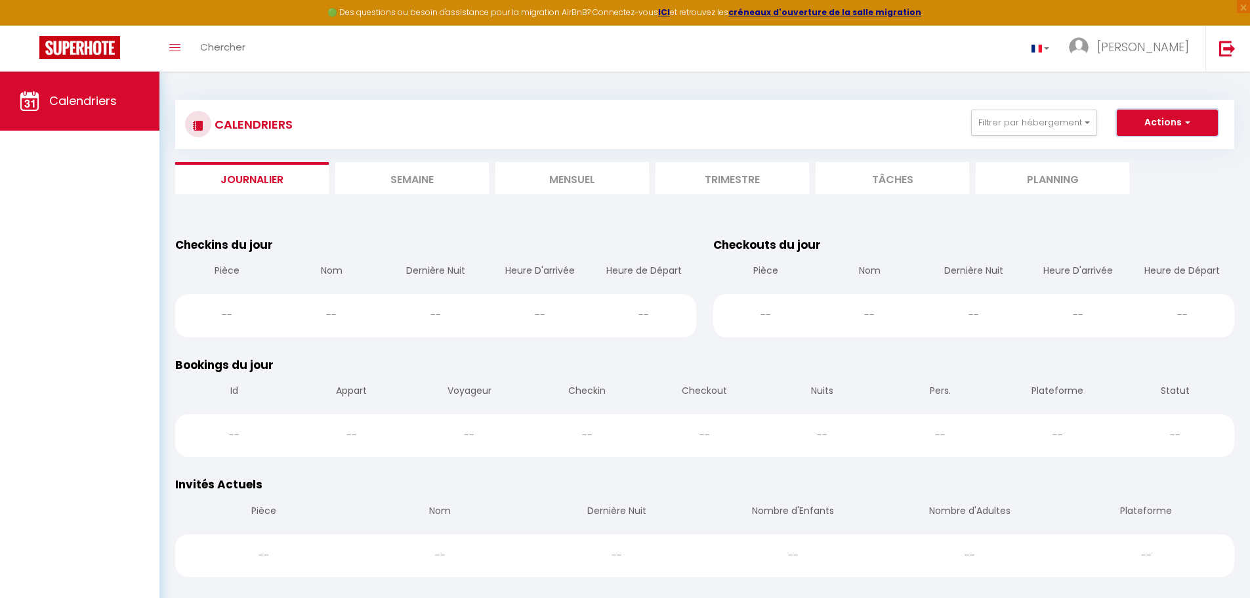
click at [1157, 123] on button "Actions" at bounding box center [1167, 123] width 101 height 26
click at [249, 42] on link "Chercher" at bounding box center [222, 49] width 65 height 46
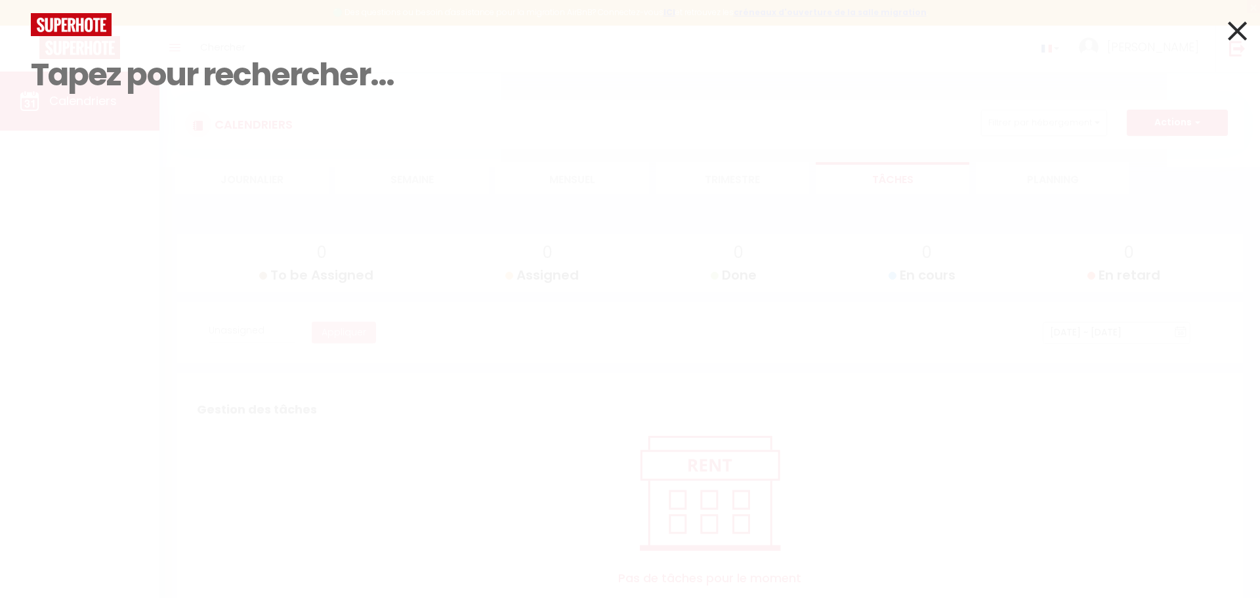
select select
click at [272, 284] on div "Résultat de la recherche Id Appart Voyageur Checkin Checkout Nuits Pers. Platef…" at bounding box center [630, 299] width 1260 height 598
click at [1251, 40] on div "Résultat de la recherche Id Appart Voyageur Checkin Checkout Nuits Pers. Platef…" at bounding box center [630, 299] width 1260 height 598
click at [1251, 29] on div "Résultat de la recherche Id Appart Voyageur Checkin Checkout Nuits Pers. Platef…" at bounding box center [630, 299] width 1260 height 598
click at [1232, 31] on icon at bounding box center [1237, 30] width 19 height 33
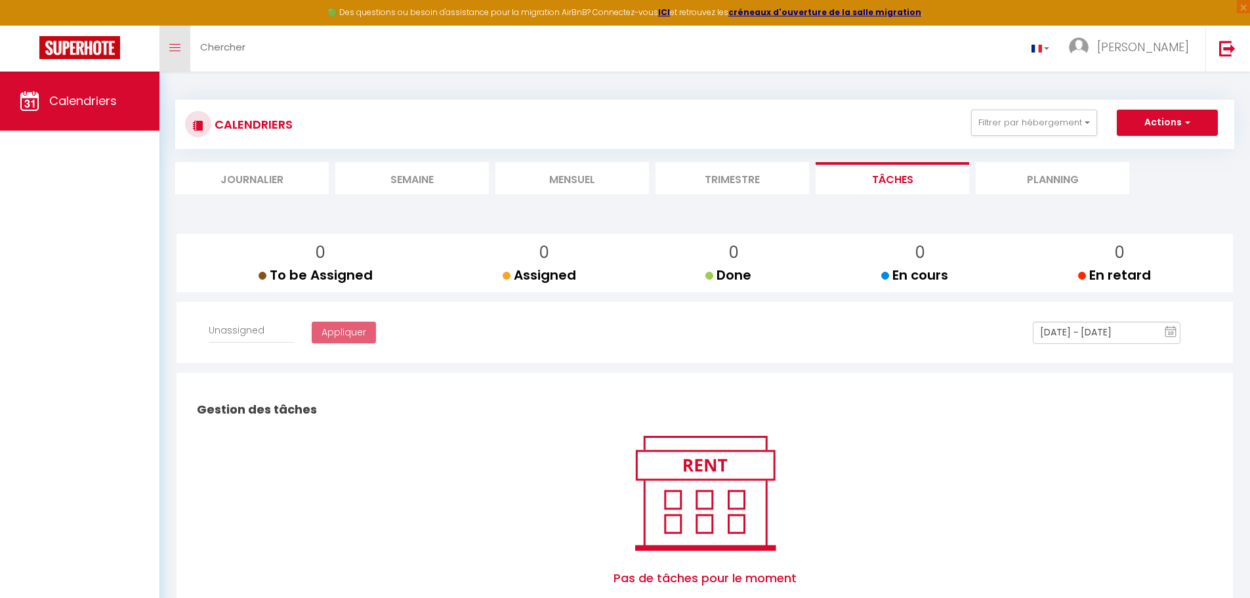
click at [176, 48] on span at bounding box center [174, 47] width 11 height 1
click at [221, 123] on h3 "CALENDRIERS" at bounding box center [251, 125] width 81 height 30
click at [417, 178] on li "Semaine" at bounding box center [412, 178] width 154 height 32
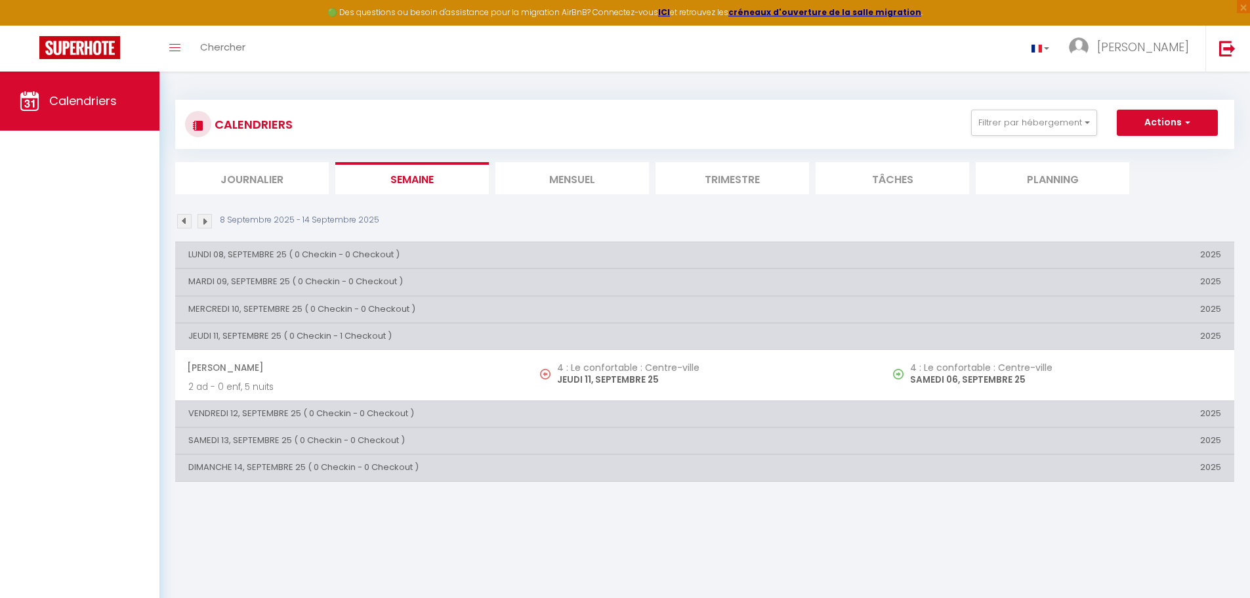
click at [559, 182] on li "Mensuel" at bounding box center [572, 178] width 154 height 32
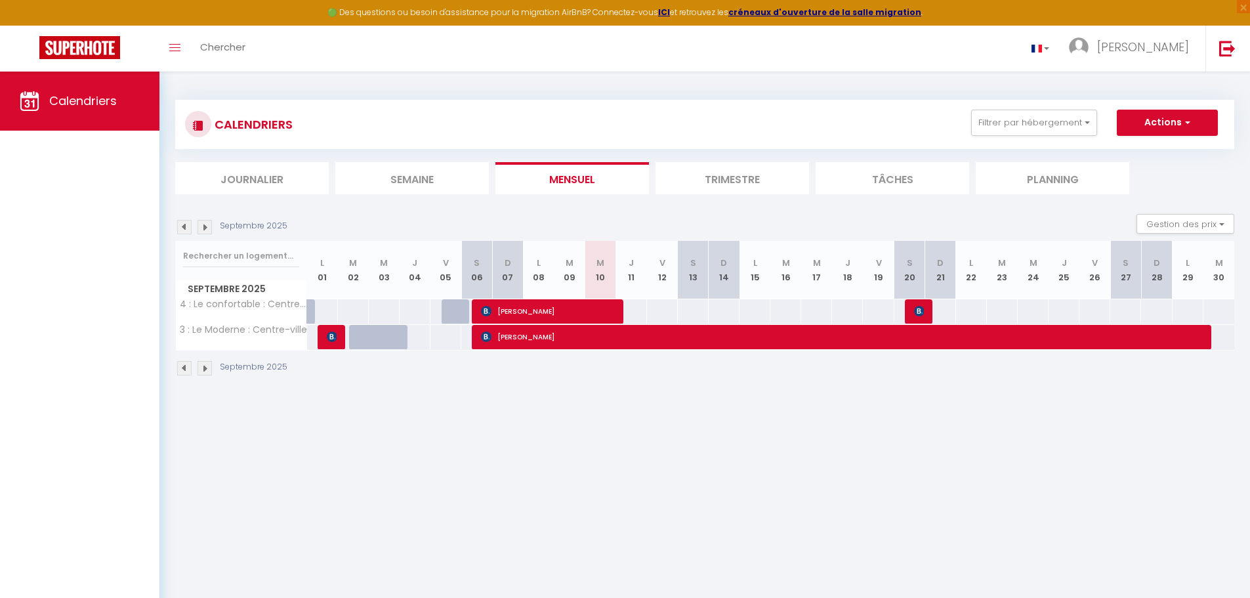
click at [447, 184] on li "Semaine" at bounding box center [412, 178] width 154 height 32
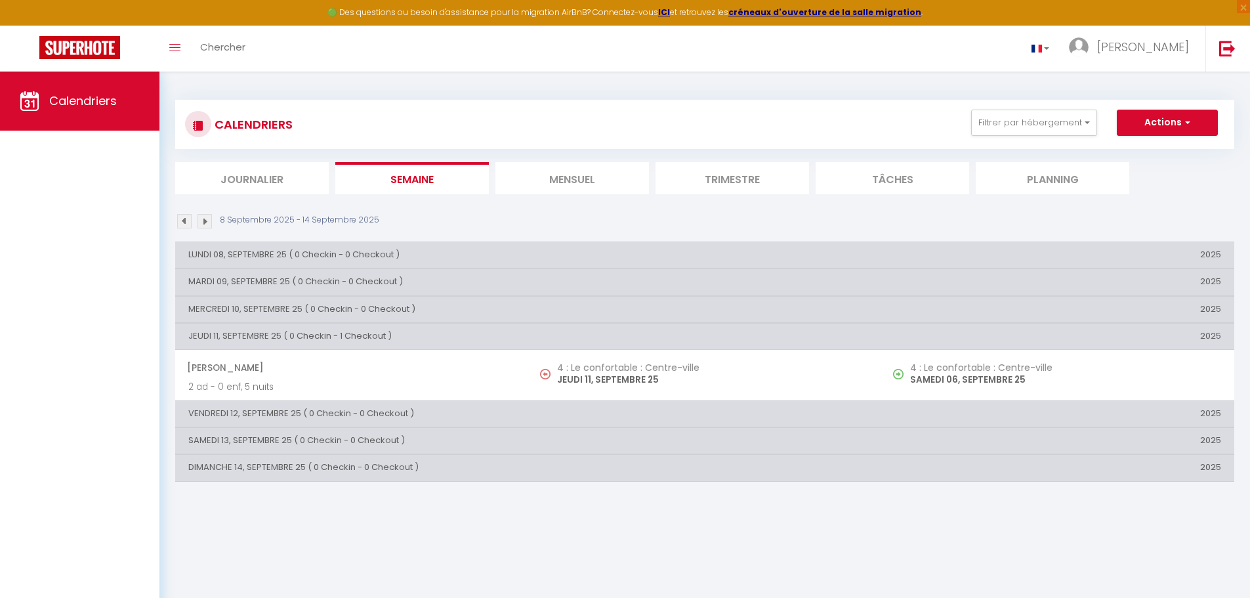
click at [621, 371] on h5 "4 : Le confortable : Centre-ville" at bounding box center [712, 367] width 311 height 10
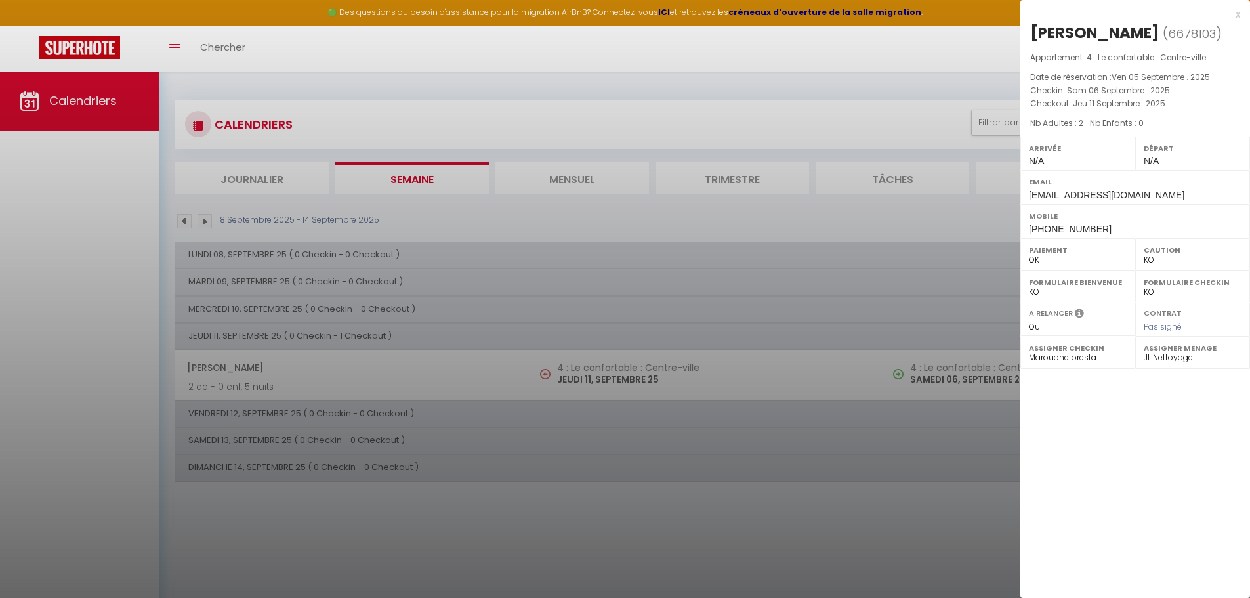
click at [621, 371] on div at bounding box center [625, 299] width 1250 height 598
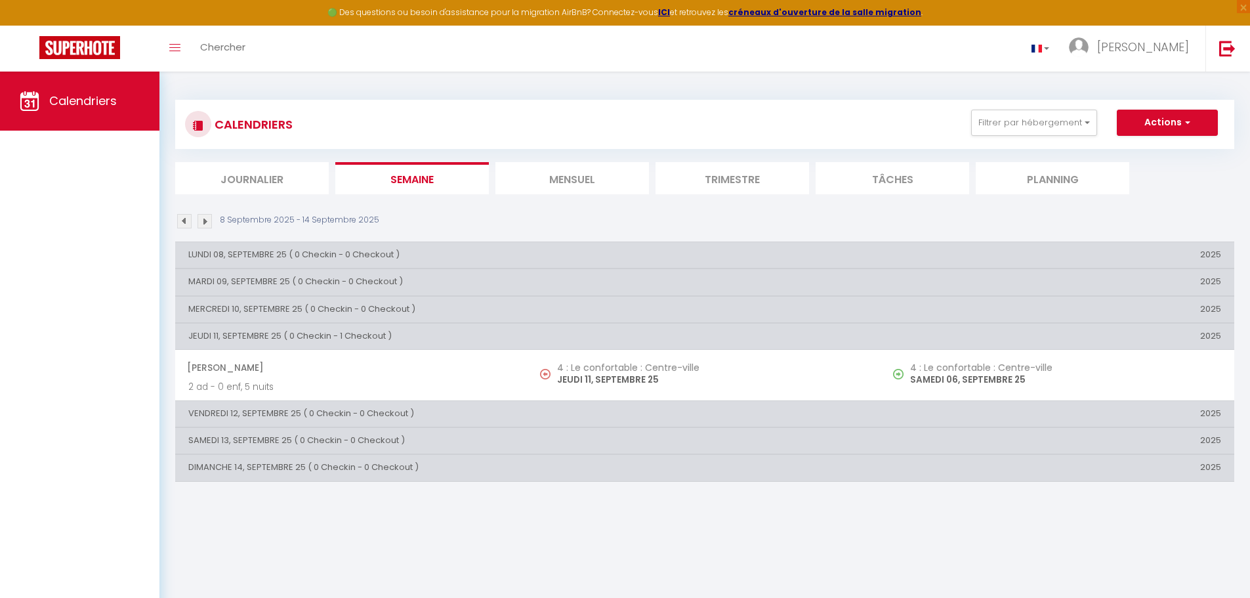
click at [567, 170] on li "Mensuel" at bounding box center [572, 178] width 154 height 32
